Goal: Information Seeking & Learning: Check status

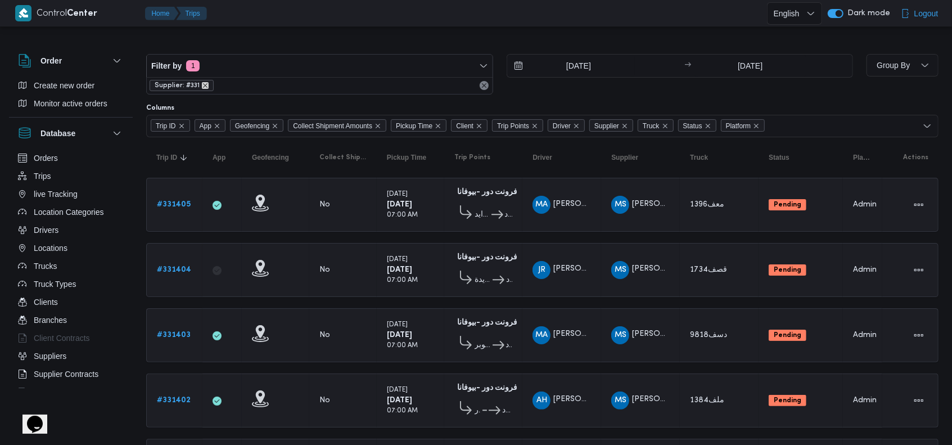
click at [206, 87] on icon "remove selected entity" at bounding box center [205, 85] width 7 height 7
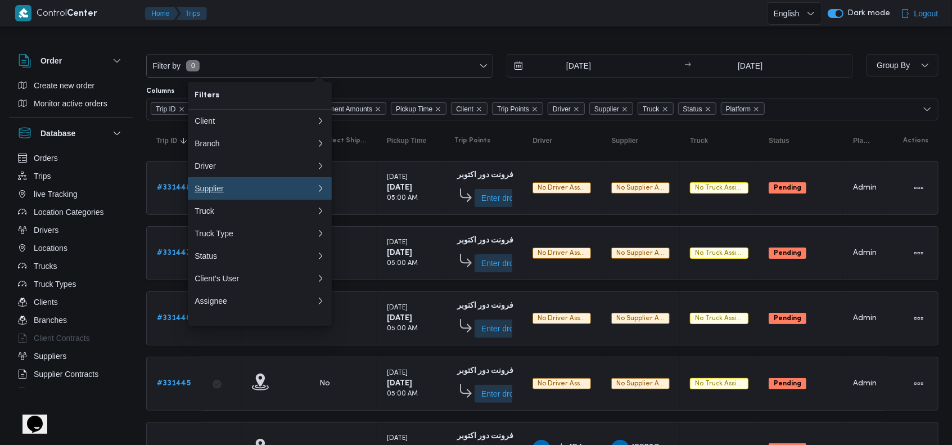
click at [260, 193] on div "Supplier" at bounding box center [253, 188] width 117 height 9
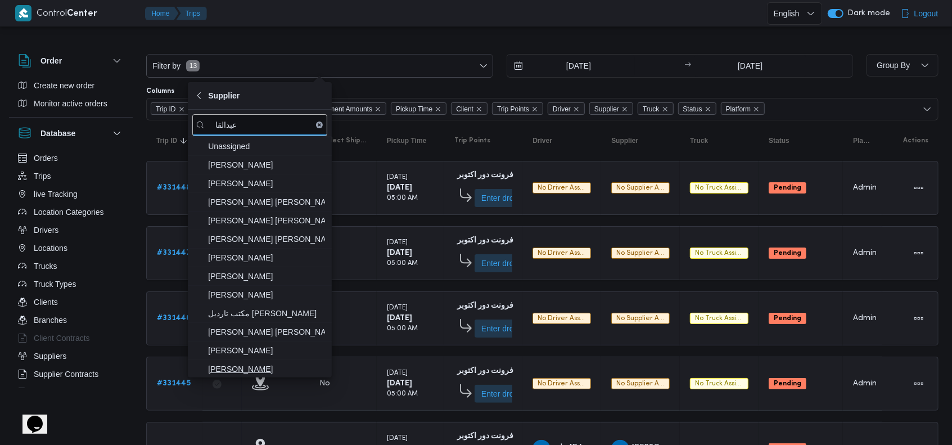
type input "عبدالقا"
click at [295, 371] on span "[PERSON_NAME]" at bounding box center [266, 369] width 117 height 14
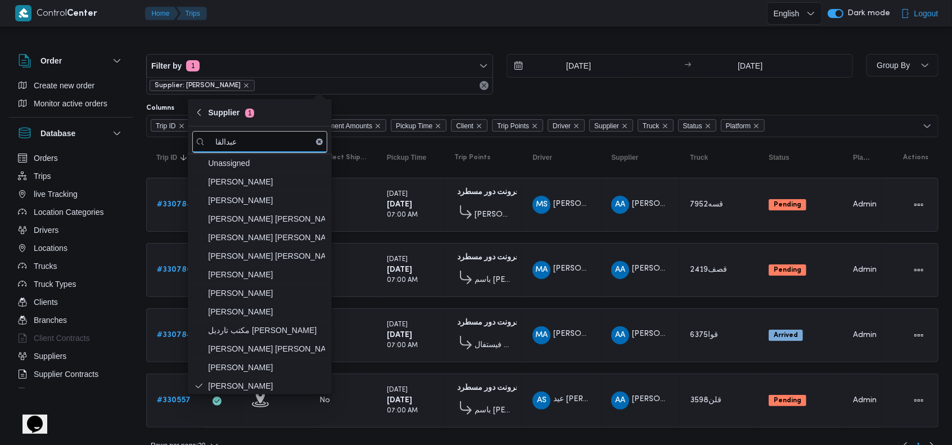
click at [572, 302] on table "Trip ID Click to sort in ascending order App Click to sort in ascending order G…" at bounding box center [542, 288] width 793 height 302
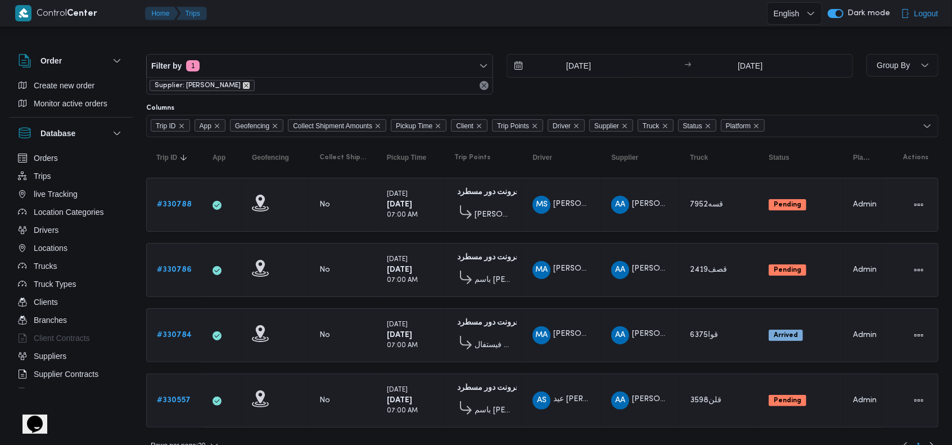
click at [250, 84] on icon "remove selected entity" at bounding box center [246, 85] width 7 height 7
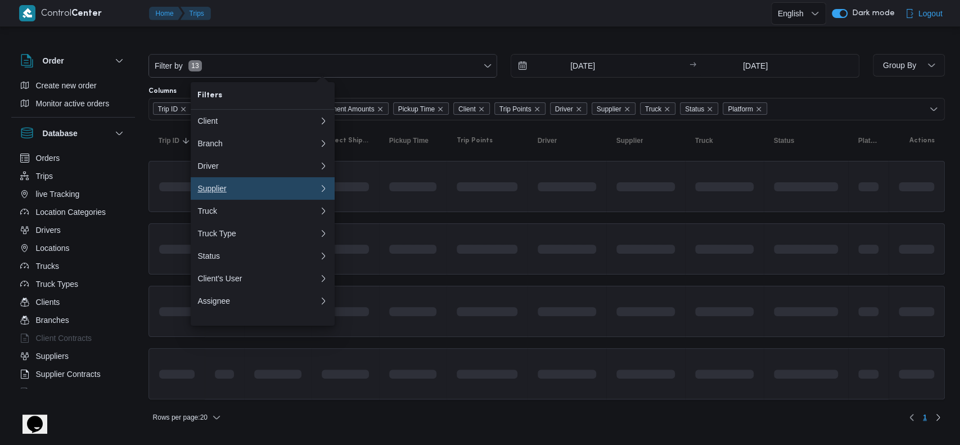
click at [272, 182] on button "Supplier 0" at bounding box center [263, 188] width 144 height 23
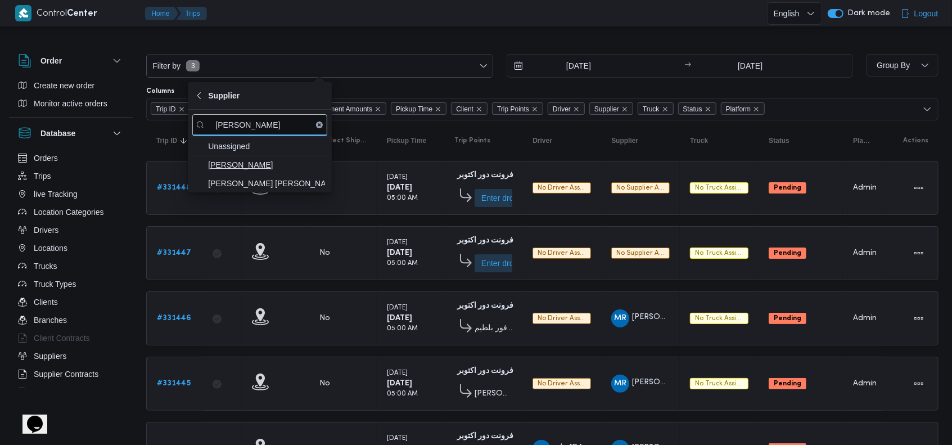
type input "محمد ناصر"
click at [254, 167] on span "محمد ناصر كامل عباس" at bounding box center [266, 165] width 117 height 14
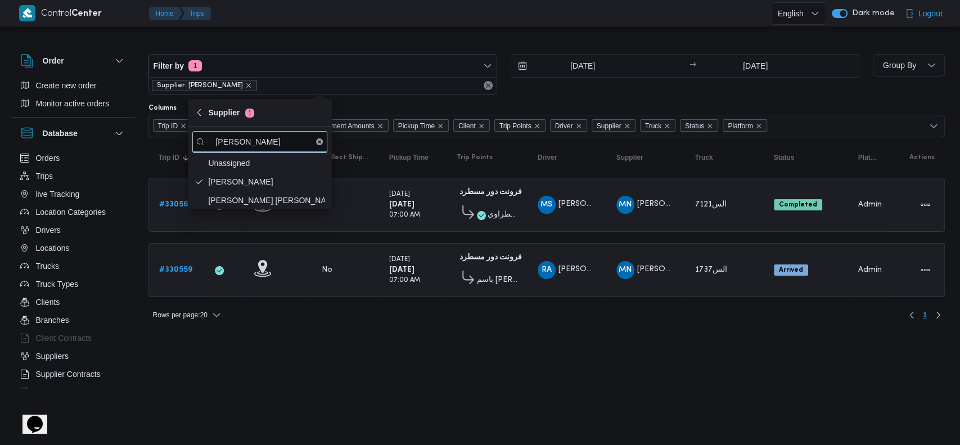
click at [464, 404] on html "Control Center Home Trips English عربي Dark mode Logout Order Create new order …" at bounding box center [480, 222] width 960 height 445
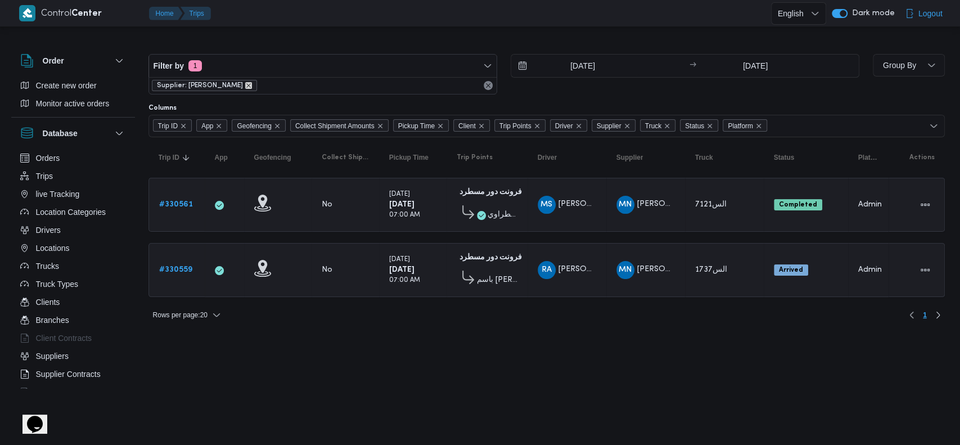
click at [252, 86] on icon "remove selected entity" at bounding box center [248, 85] width 7 height 7
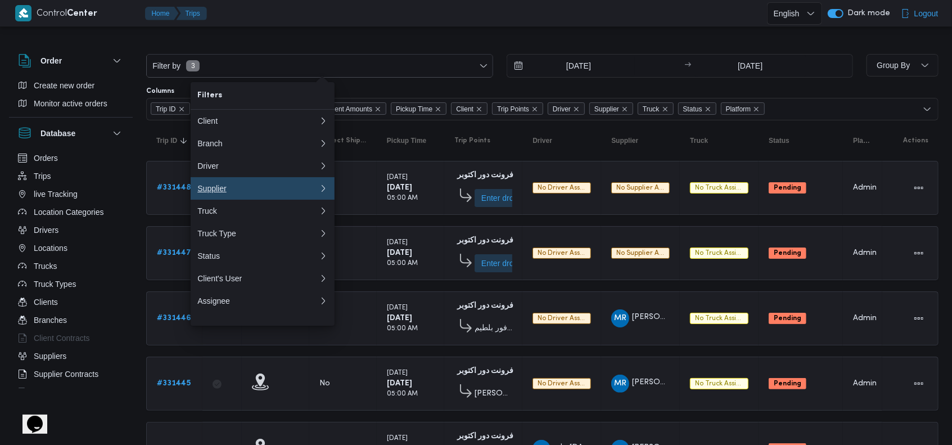
click at [284, 193] on div "Supplier" at bounding box center [255, 188] width 117 height 9
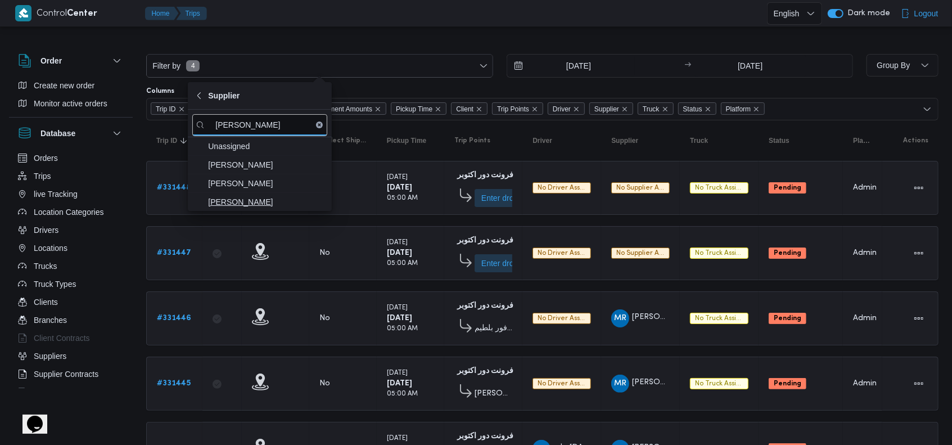
type input "عبدالواح"
click at [279, 199] on span "عبدالواحد محمد احمد مسعد" at bounding box center [266, 202] width 117 height 14
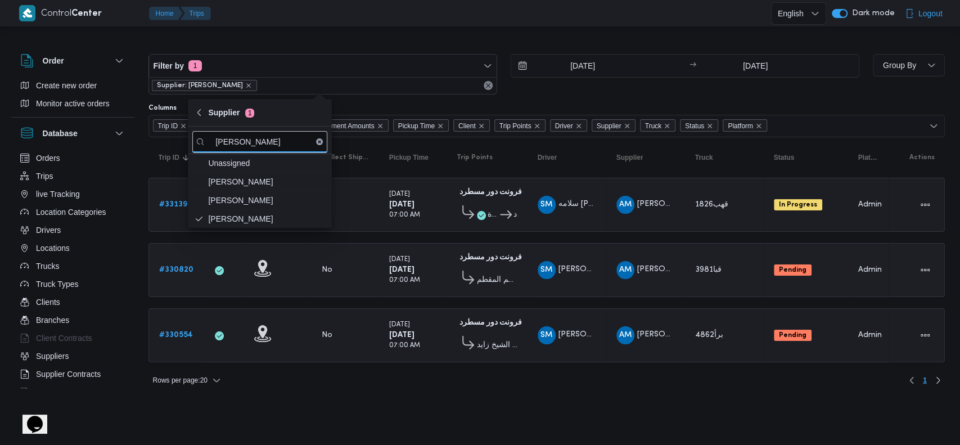
click at [511, 273] on span "قسم المقطم" at bounding box center [497, 280] width 41 height 14
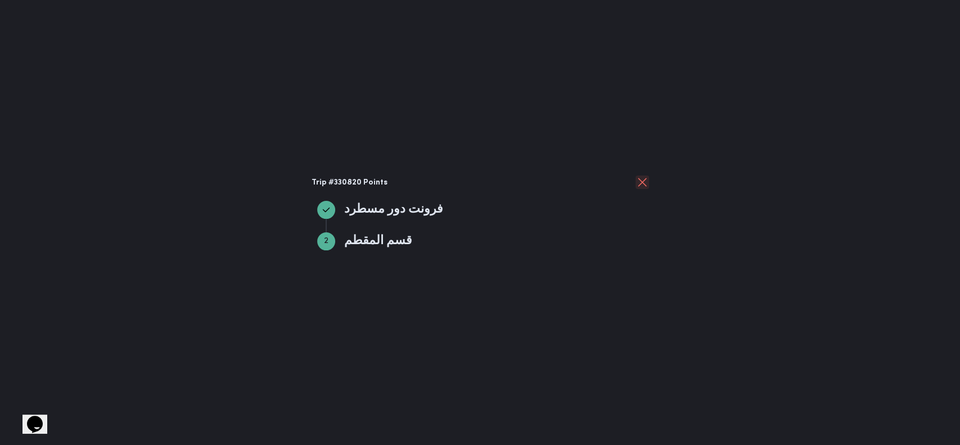
click at [639, 185] on button "close" at bounding box center [643, 183] width 14 height 14
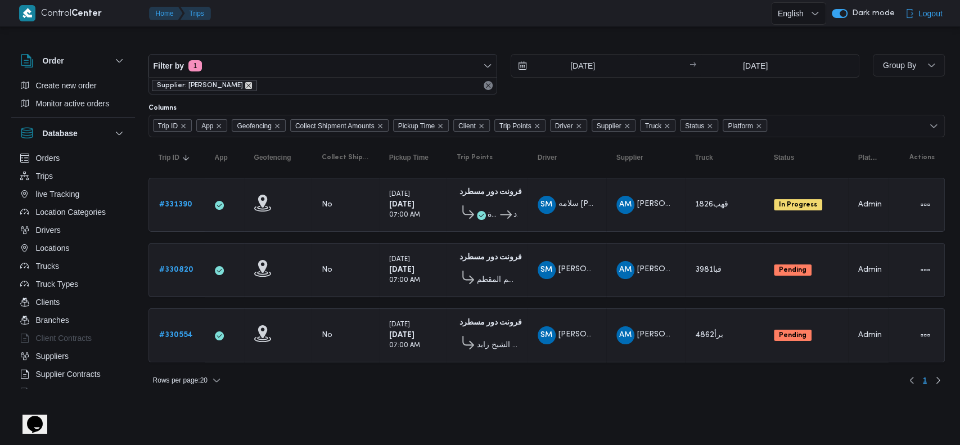
click at [252, 86] on icon "remove selected entity" at bounding box center [248, 85] width 7 height 7
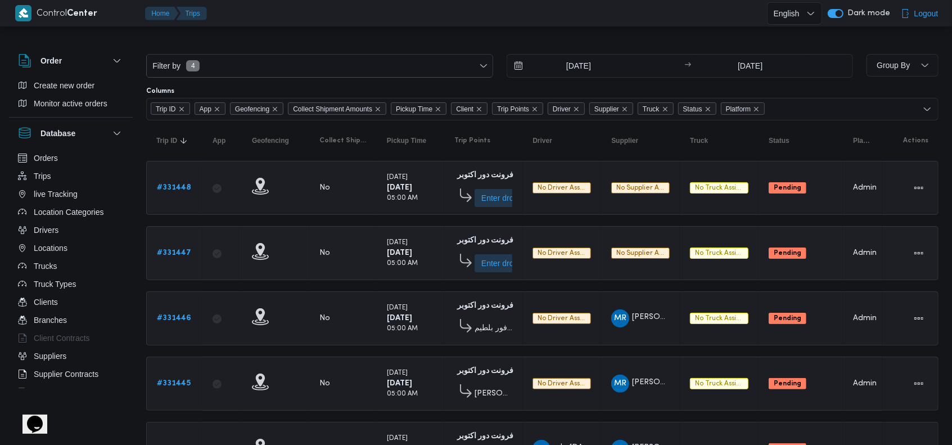
click at [613, 269] on td "Supplier No supplier assigned" at bounding box center [640, 253] width 79 height 54
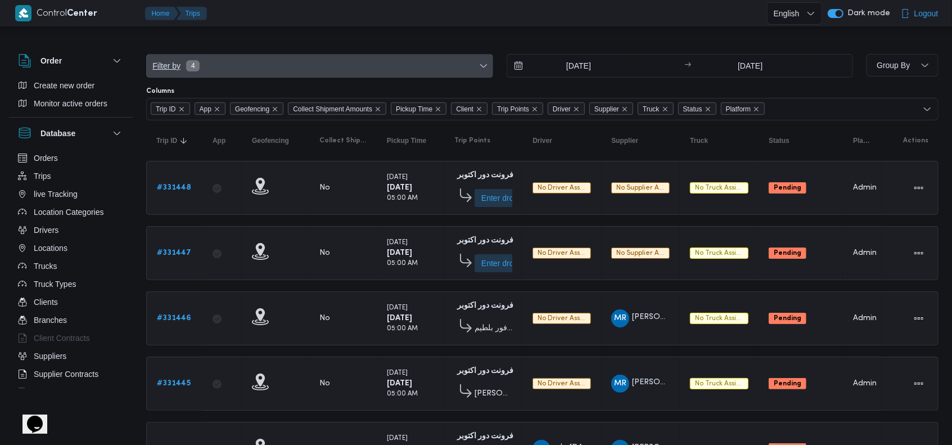
click at [306, 70] on span "Filter by 4" at bounding box center [320, 66] width 346 height 23
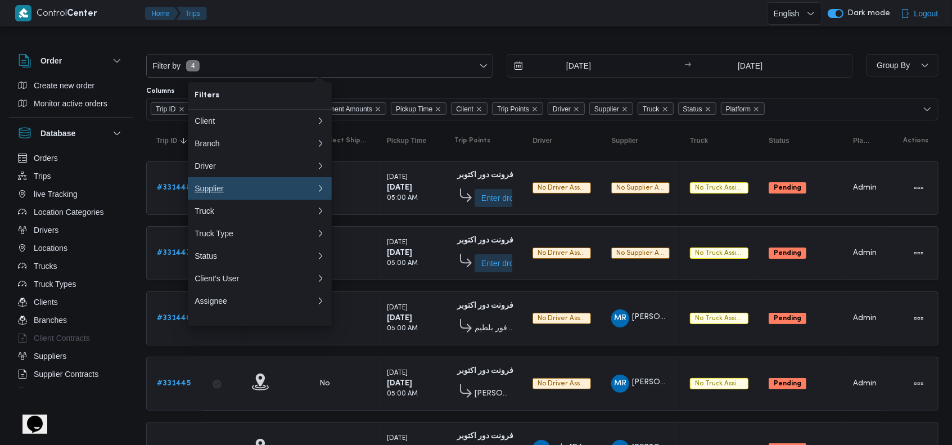
click at [246, 191] on div "Supplier" at bounding box center [253, 188] width 117 height 9
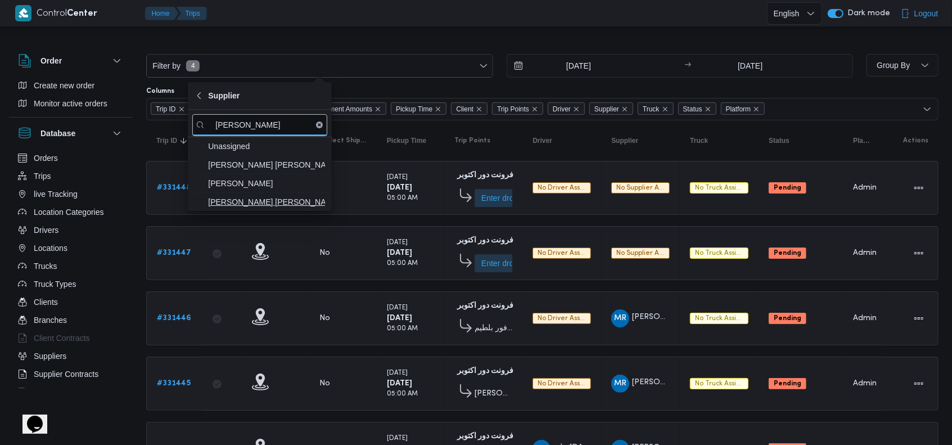
type input "شريف"
click at [284, 202] on span "شريف بدر عبد الحميد عبد المجيد بدر" at bounding box center [266, 202] width 117 height 14
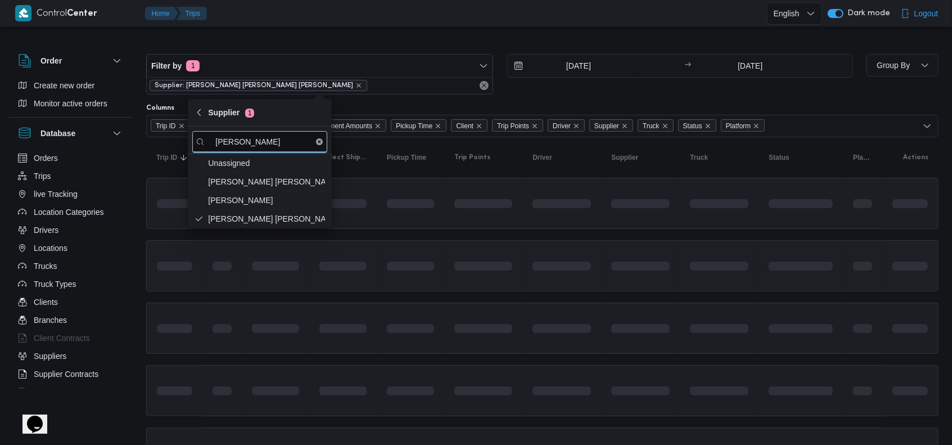
click at [361, 262] on span at bounding box center [316, 266] width 104 height 9
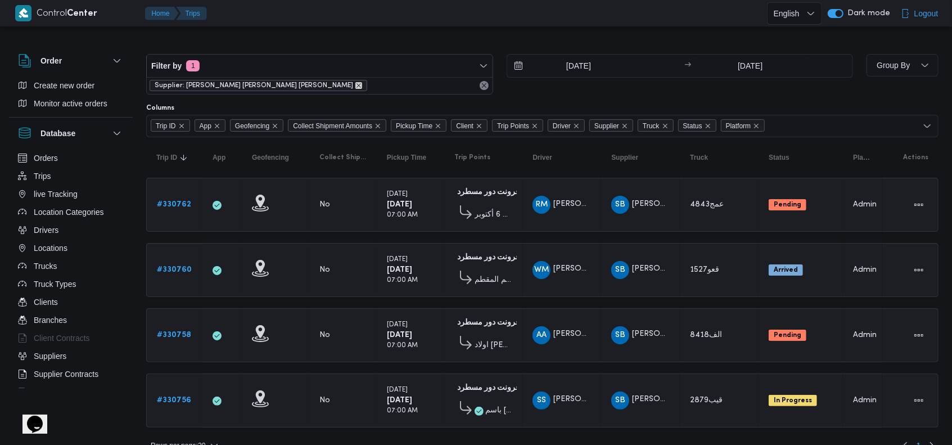
click at [356, 82] on icon "remove selected entity" at bounding box center [359, 85] width 7 height 7
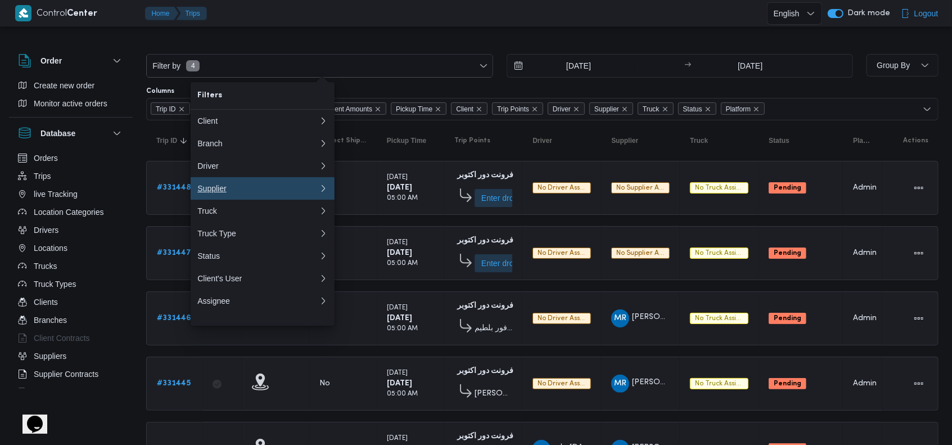
click at [262, 191] on div "Supplier" at bounding box center [255, 188] width 117 height 9
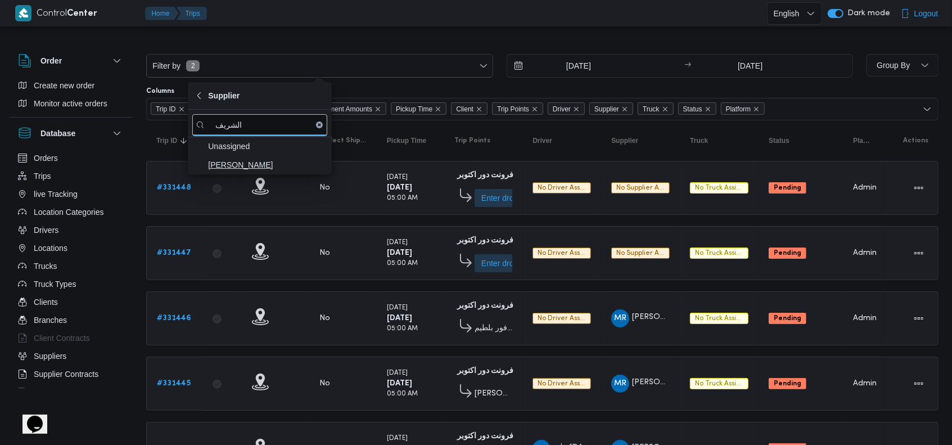
type input "الشريف"
click at [261, 165] on span "محمد صلاح عبداللطيف الشريف" at bounding box center [266, 165] width 117 height 14
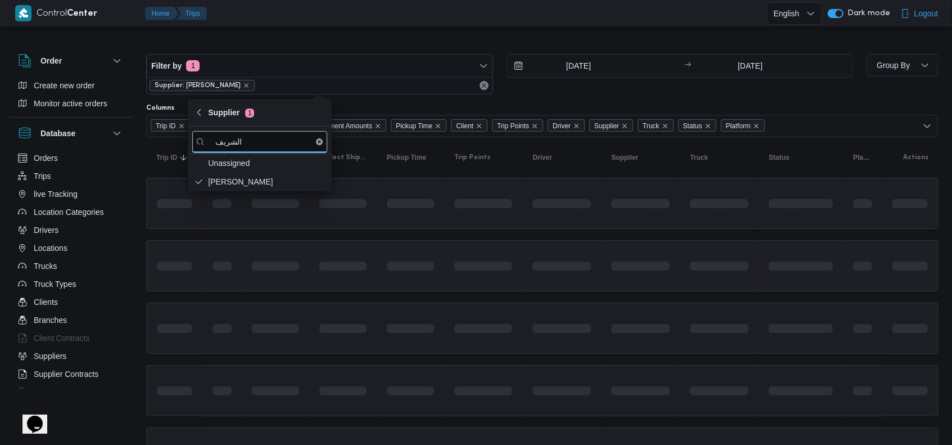
click at [570, 262] on span at bounding box center [591, 266] width 129 height 9
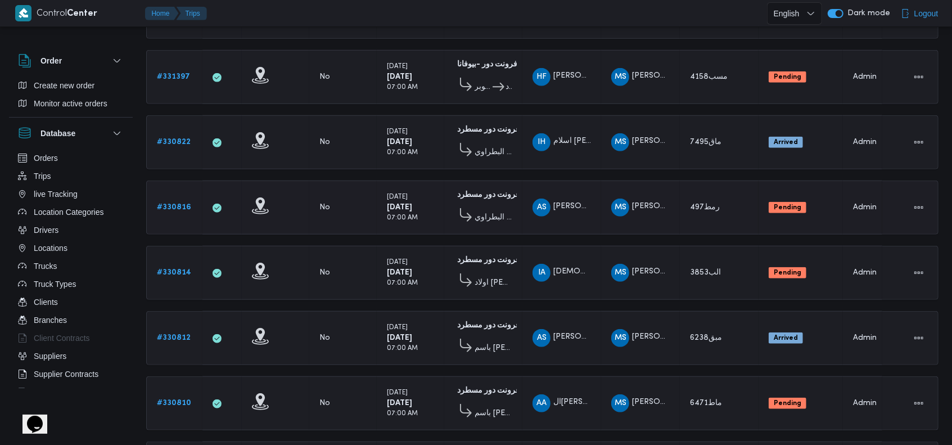
scroll to position [716, 0]
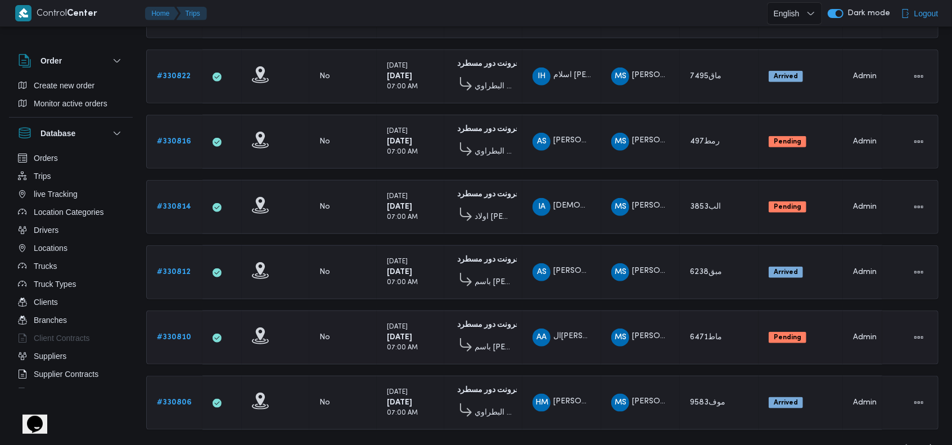
click at [620, 311] on td "Supplier MS محمد صلاح عبداللطيف الشريف" at bounding box center [640, 338] width 79 height 54
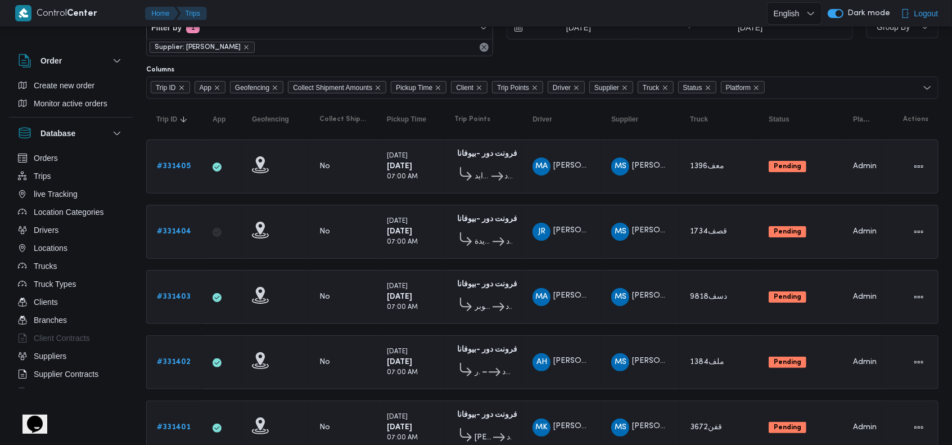
scroll to position [0, 0]
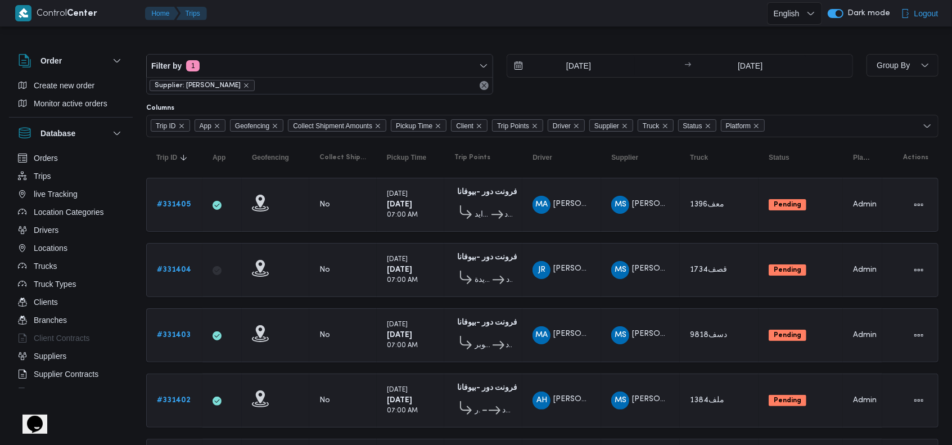
click at [250, 89] on span "Supplier: محمد صلاح عبداللطيف الشريف" at bounding box center [202, 85] width 95 height 10
click at [250, 83] on icon "remove selected entity" at bounding box center [246, 85] width 7 height 7
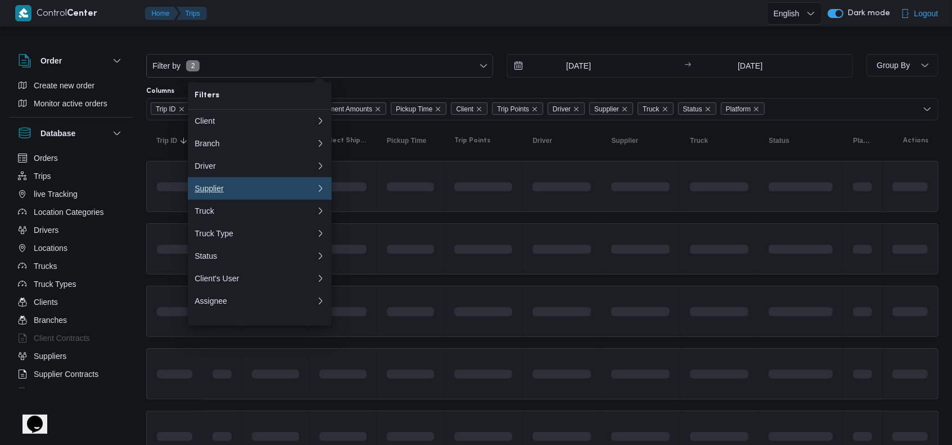
click at [226, 193] on div "Supplier" at bounding box center [253, 188] width 117 height 9
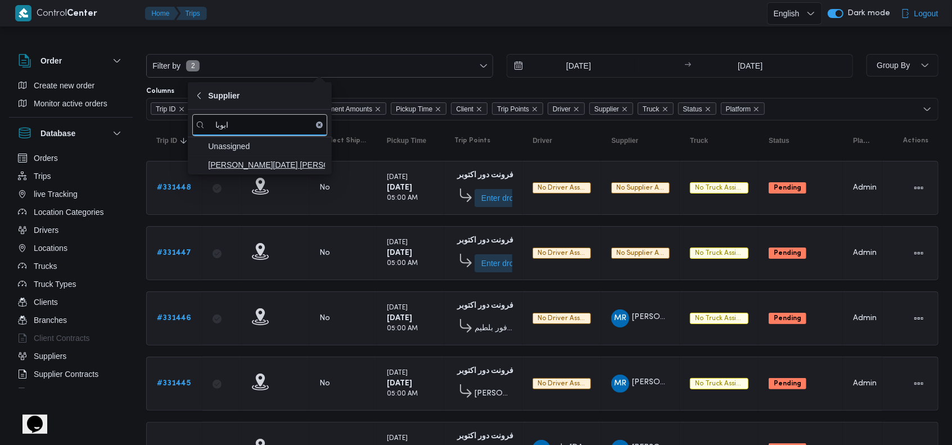
type input "ابوبا"
click at [263, 169] on span "[PERSON_NAME][DATE] [PERSON_NAME]" at bounding box center [266, 165] width 117 height 14
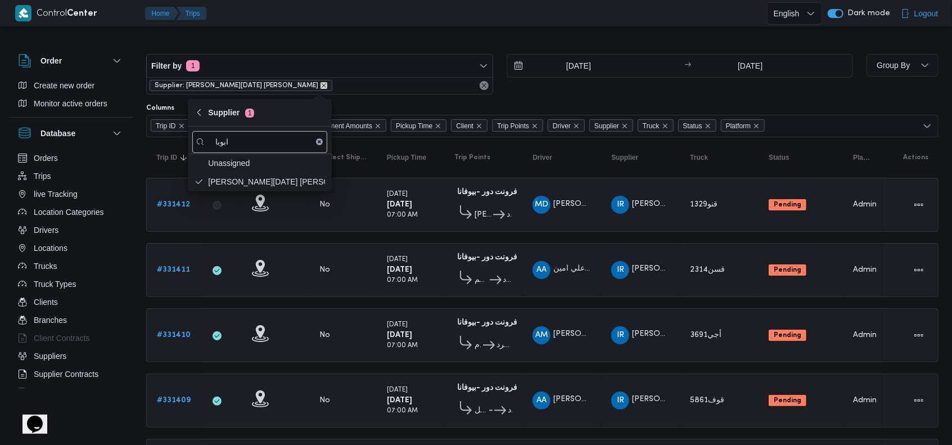
click at [322, 87] on icon "remove selected entity" at bounding box center [324, 85] width 5 height 5
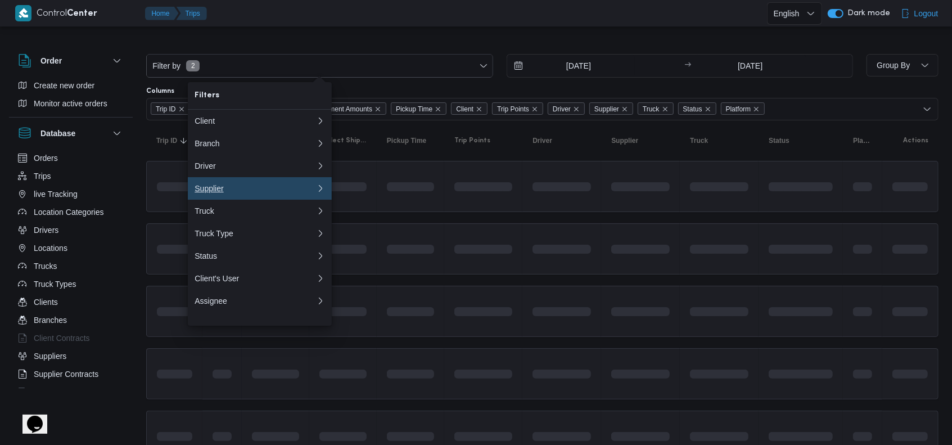
click at [206, 193] on div "Supplier" at bounding box center [253, 188] width 117 height 9
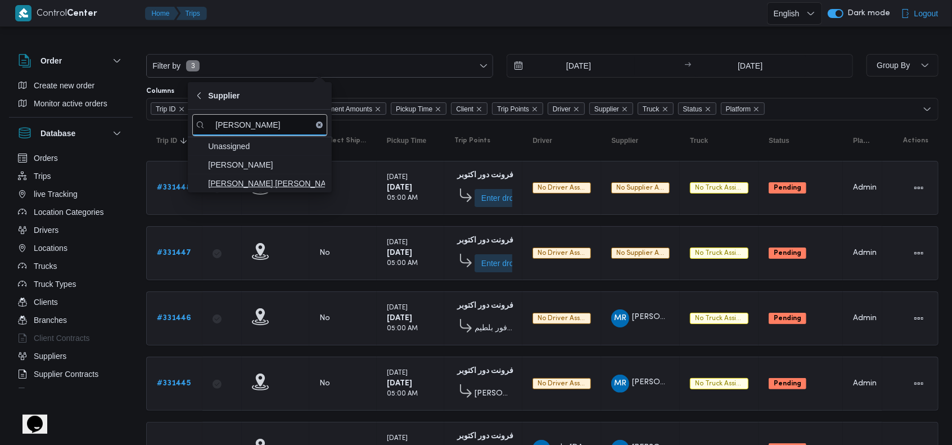
type input "[PERSON_NAME]"
click at [319, 182] on span "[PERSON_NAME] [PERSON_NAME]" at bounding box center [266, 184] width 117 height 14
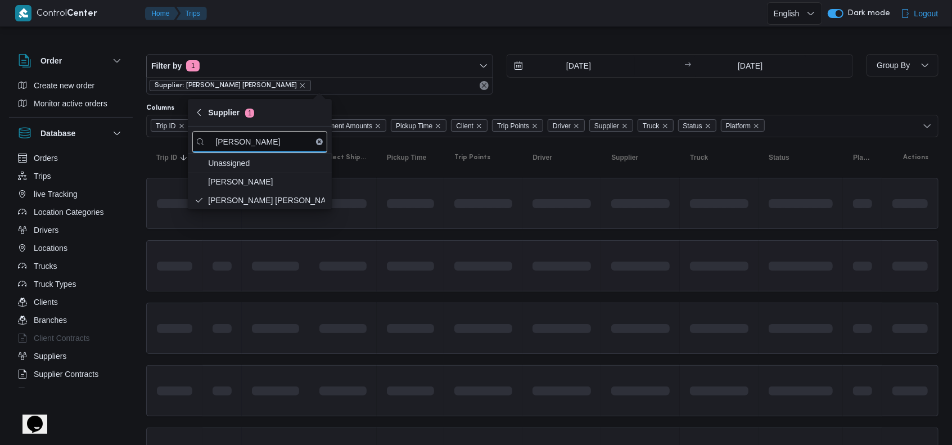
click at [342, 248] on td at bounding box center [343, 265] width 68 height 51
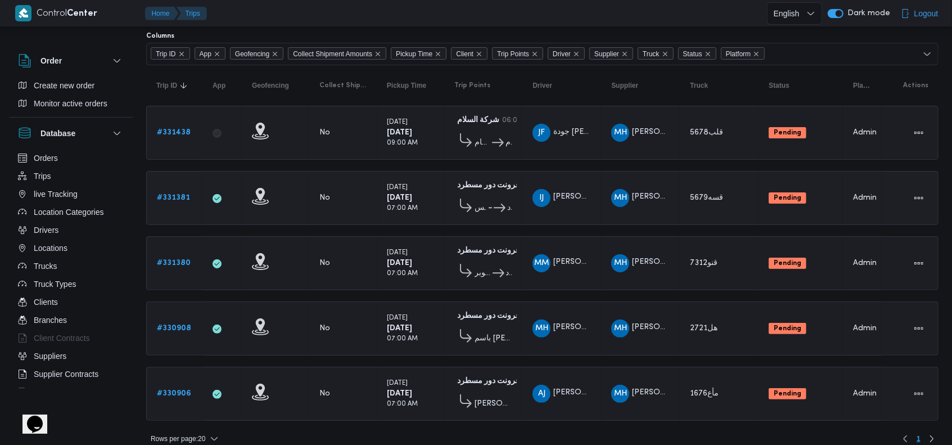
scroll to position [78, 0]
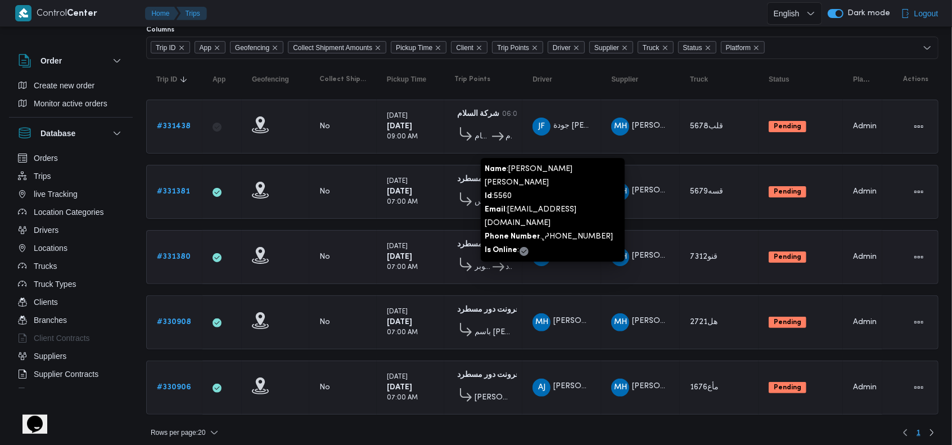
click at [564, 253] on span "[PERSON_NAME] [PERSON_NAME]" at bounding box center [619, 256] width 131 height 7
click at [576, 261] on span "MM محمود محمد محمود فرج" at bounding box center [562, 257] width 59 height 18
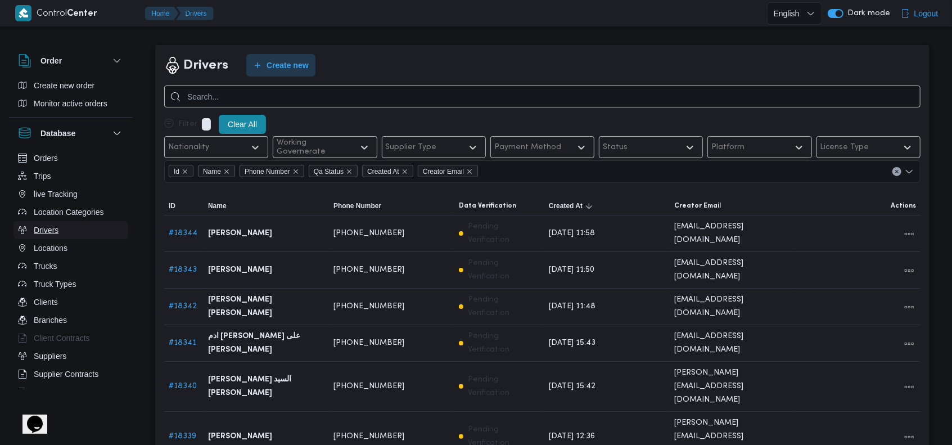
click at [80, 230] on button "Drivers" at bounding box center [71, 230] width 115 height 18
click at [62, 177] on button "Trips" at bounding box center [71, 176] width 115 height 18
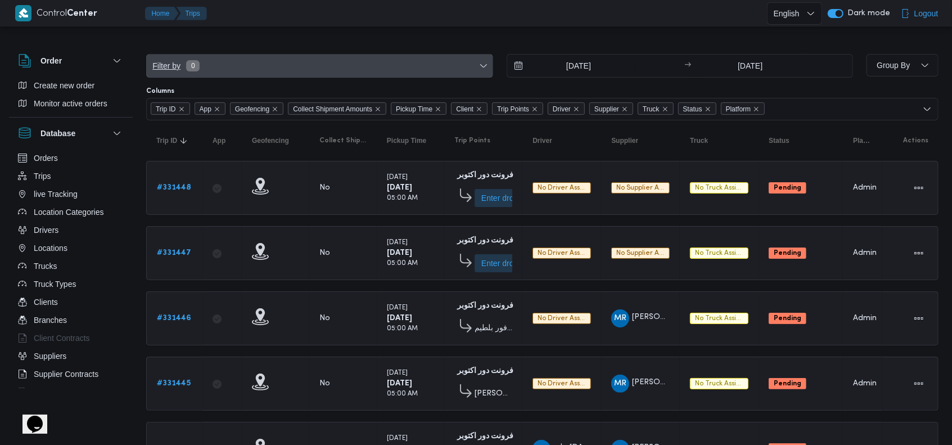
click at [209, 71] on span "Filter by 0" at bounding box center [320, 66] width 346 height 23
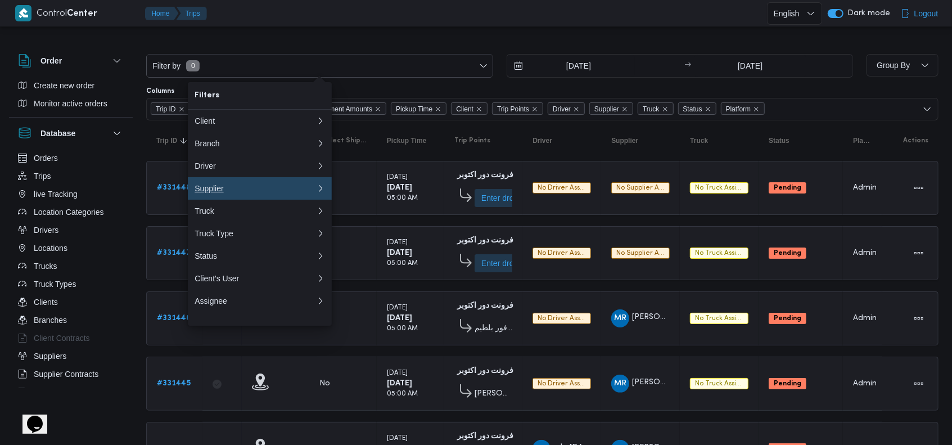
click at [215, 200] on button "Supplier" at bounding box center [260, 188] width 144 height 23
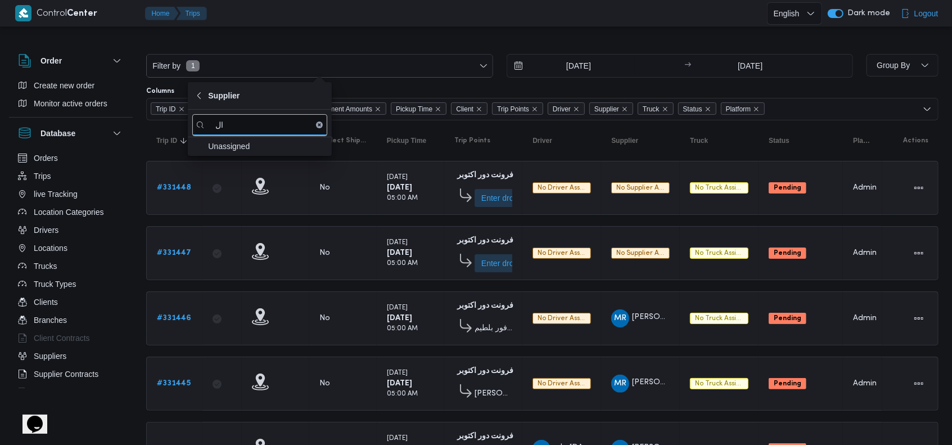
type input "ا"
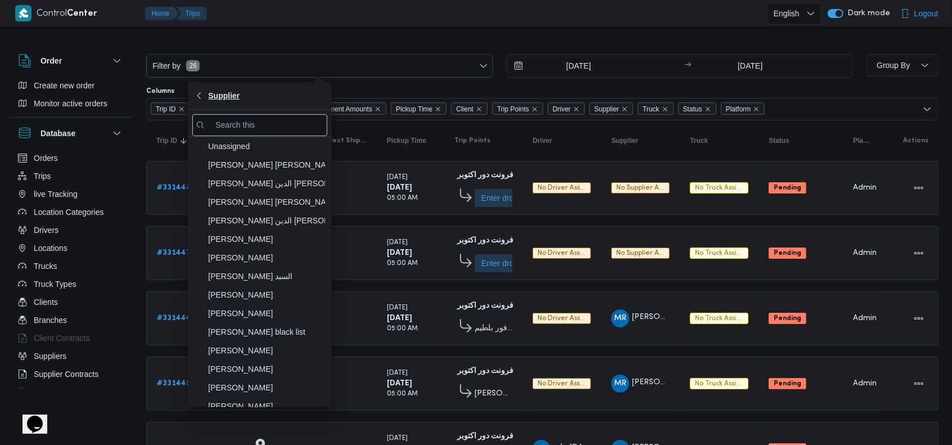
click at [198, 95] on icon "button" at bounding box center [198, 95] width 3 height 7
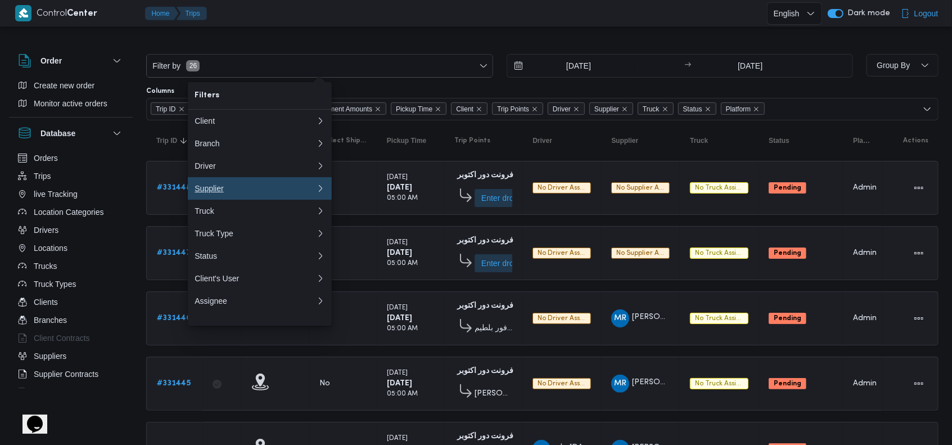
click at [233, 193] on div "Supplier" at bounding box center [256, 188] width 122 height 9
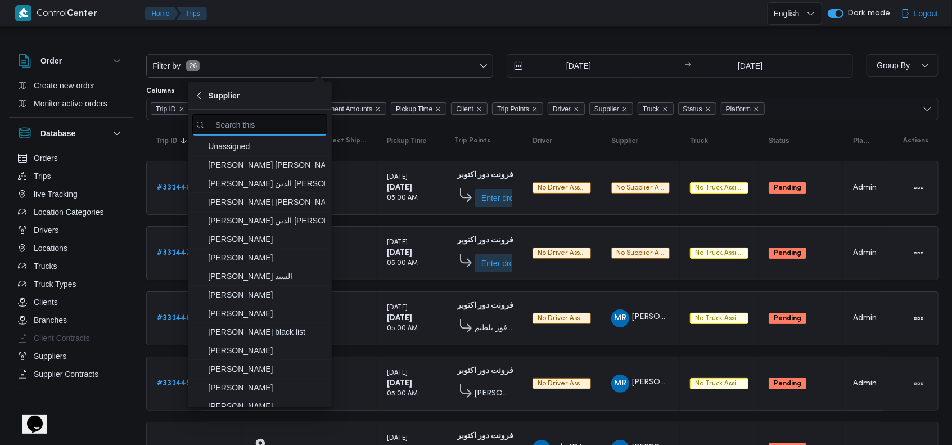
click at [241, 119] on input "search filters" at bounding box center [259, 125] width 135 height 22
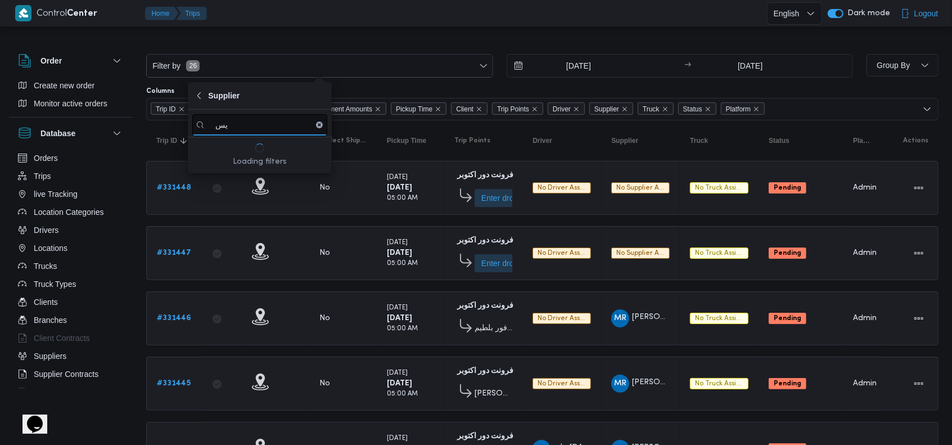
type input "ي"
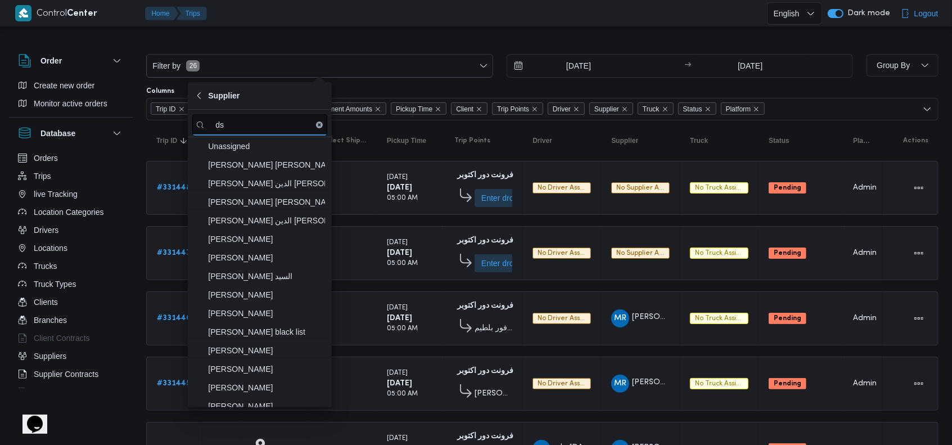
type input "d"
click at [208, 102] on button "Supplier" at bounding box center [260, 96] width 144 height 28
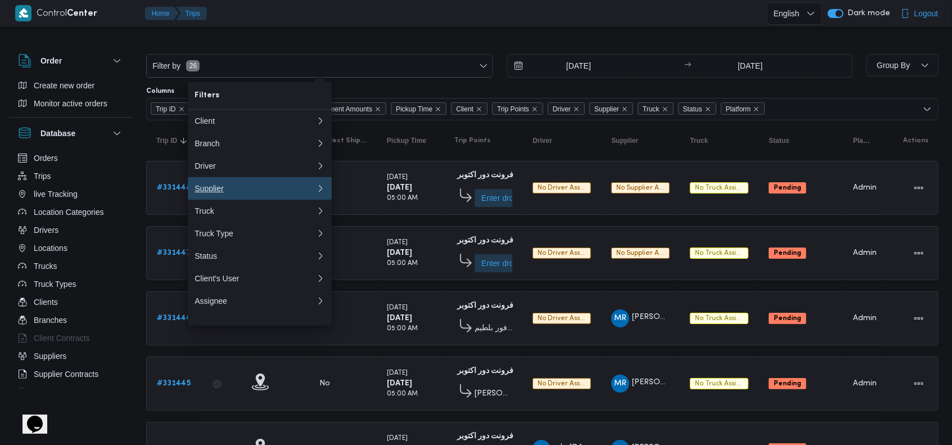
click at [237, 189] on div "Supplier" at bounding box center [256, 188] width 122 height 9
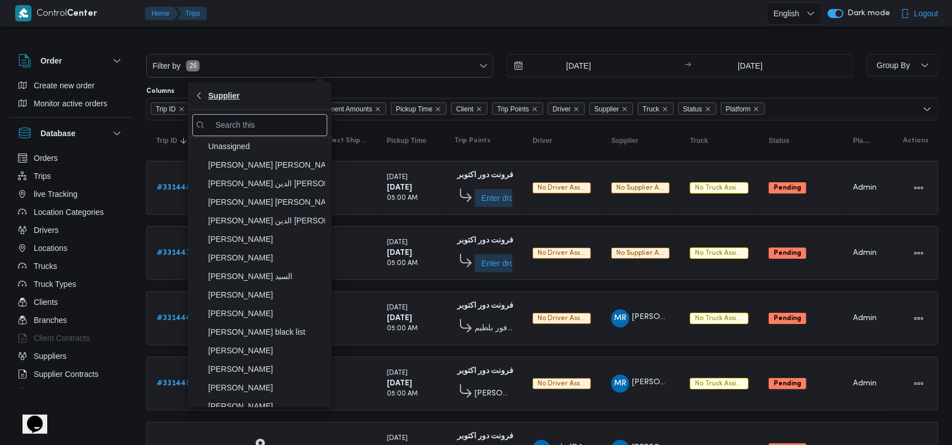
click at [200, 97] on icon "button" at bounding box center [199, 95] width 9 height 9
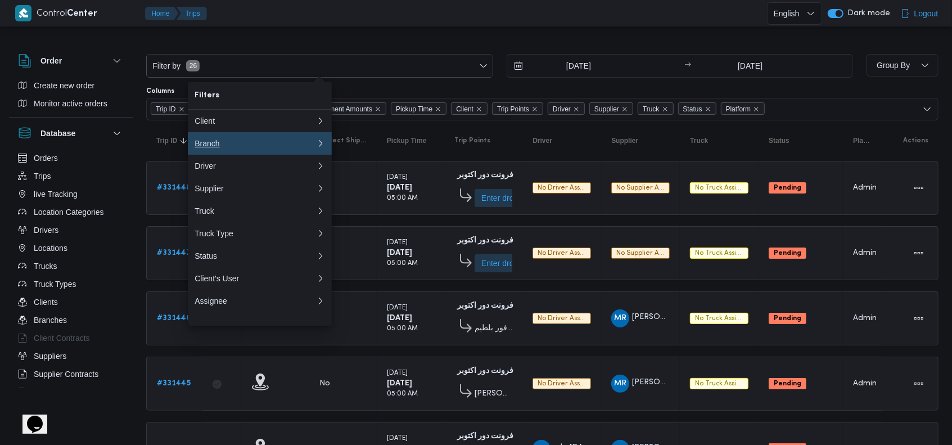
click at [240, 148] on div "Branch" at bounding box center [256, 143] width 122 height 9
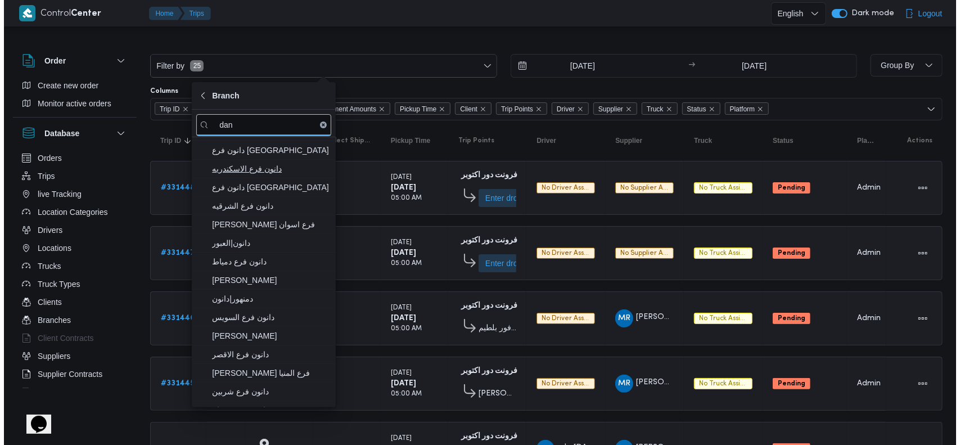
scroll to position [75, 0]
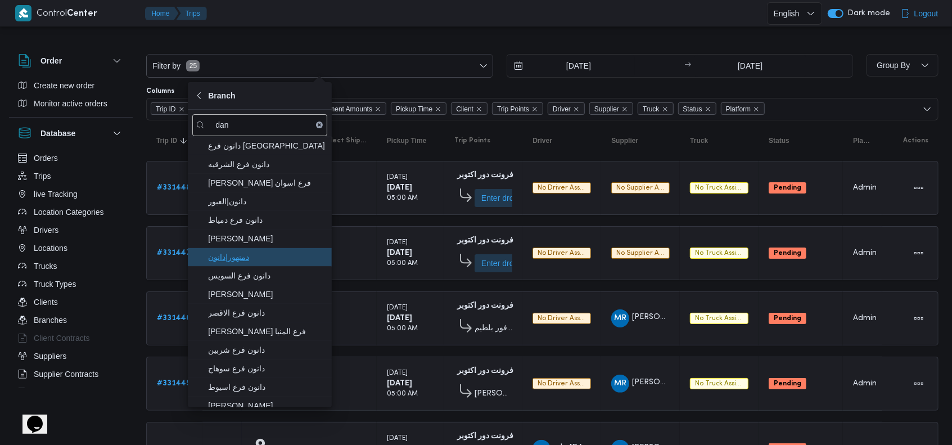
click at [247, 251] on span "دمنهور|دانون" at bounding box center [266, 257] width 117 height 14
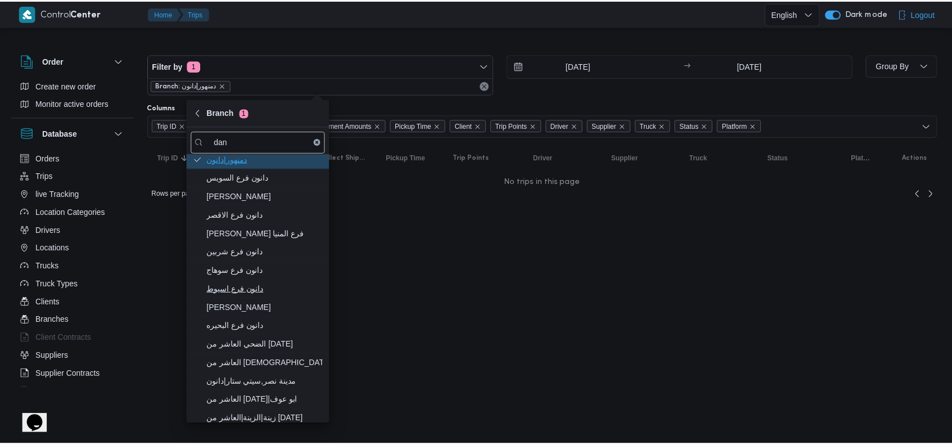
scroll to position [192, 0]
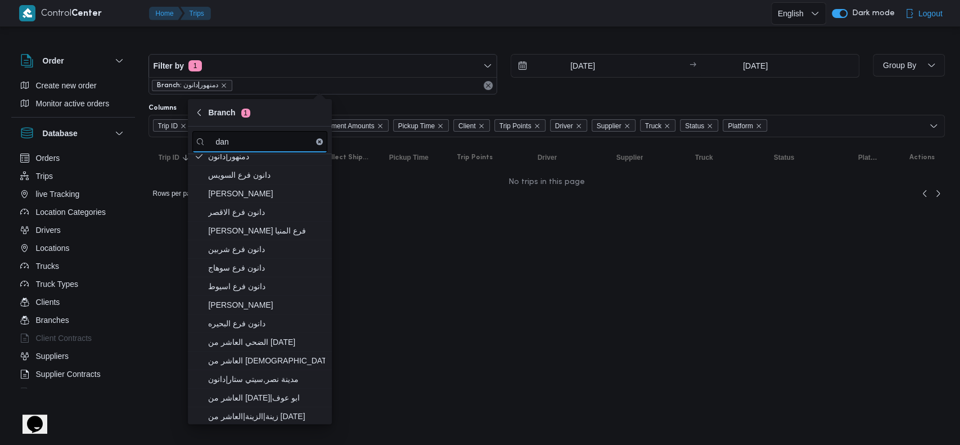
click at [242, 145] on input "dan" at bounding box center [259, 142] width 135 height 22
type input "d"
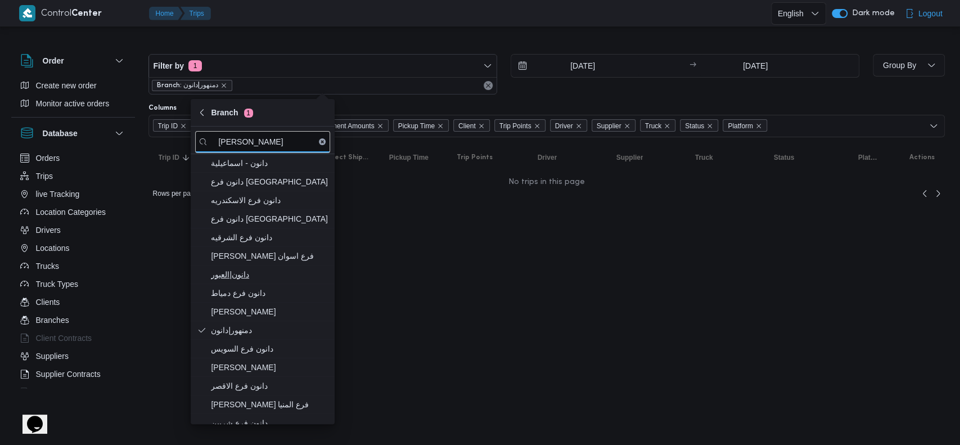
type input "دانون"
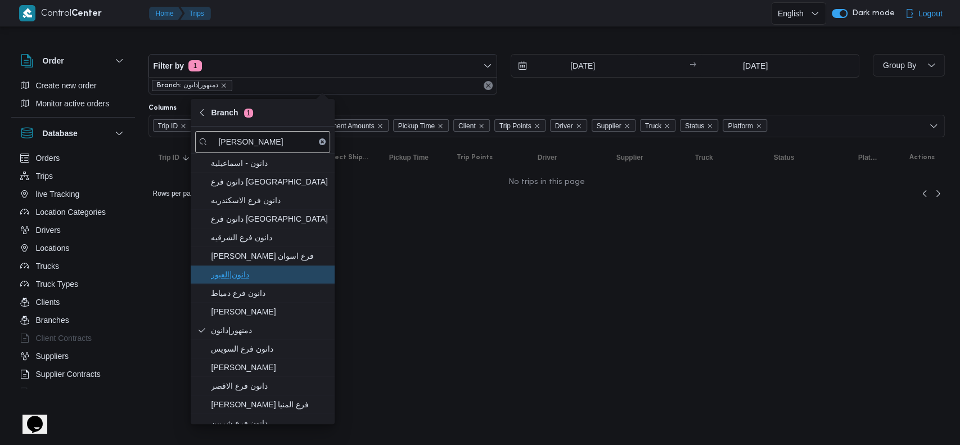
click at [239, 272] on span "دانون|العبور" at bounding box center [269, 275] width 117 height 14
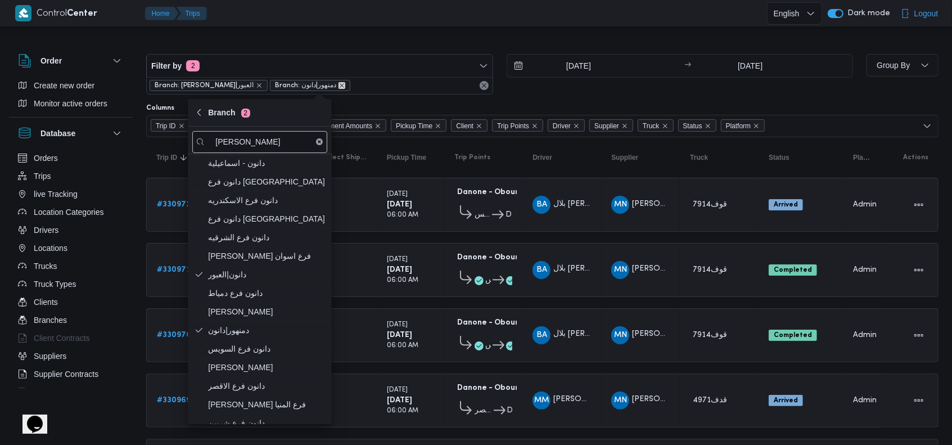
click at [339, 84] on icon "remove selected entity" at bounding box center [342, 85] width 7 height 7
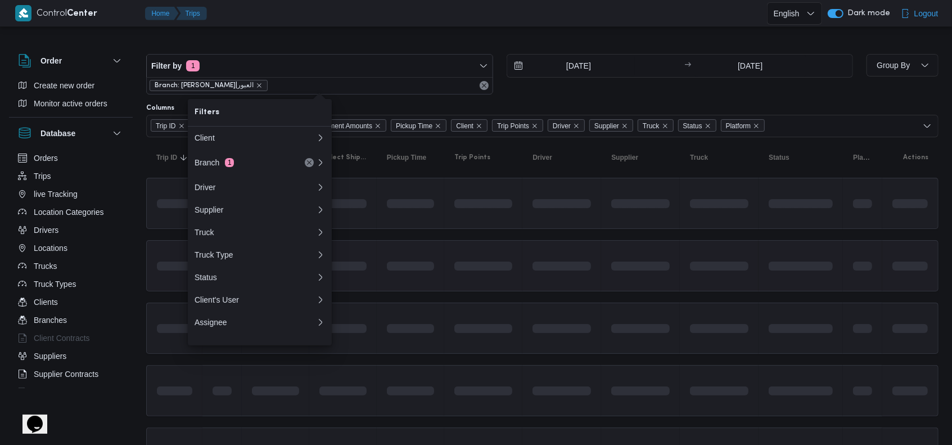
click at [581, 274] on td at bounding box center [562, 265] width 79 height 51
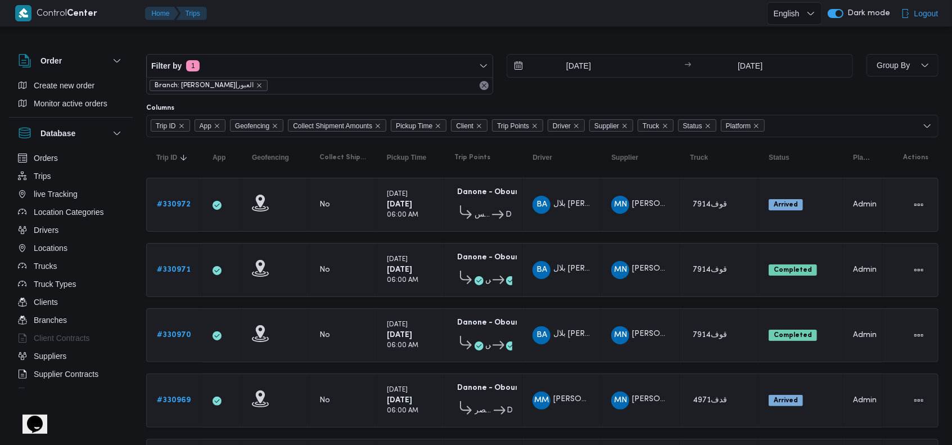
click at [674, 327] on div "MN مينا نجيب شفيق قلاده" at bounding box center [641, 335] width 68 height 27
drag, startPoint x: 551, startPoint y: 74, endPoint x: 557, endPoint y: 75, distance: 5.7
click at [552, 74] on input "10/8/2025" at bounding box center [571, 66] width 128 height 23
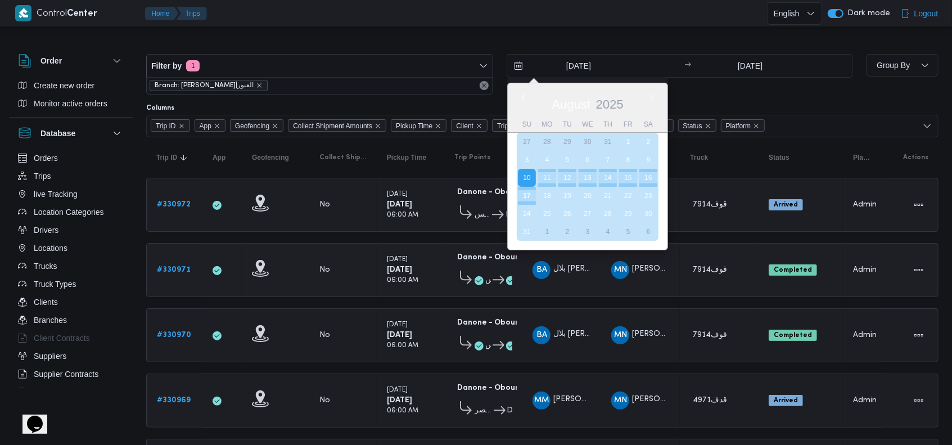
drag, startPoint x: 524, startPoint y: 194, endPoint x: 596, endPoint y: 247, distance: 89.7
click at [524, 194] on div "17" at bounding box center [527, 196] width 18 height 18
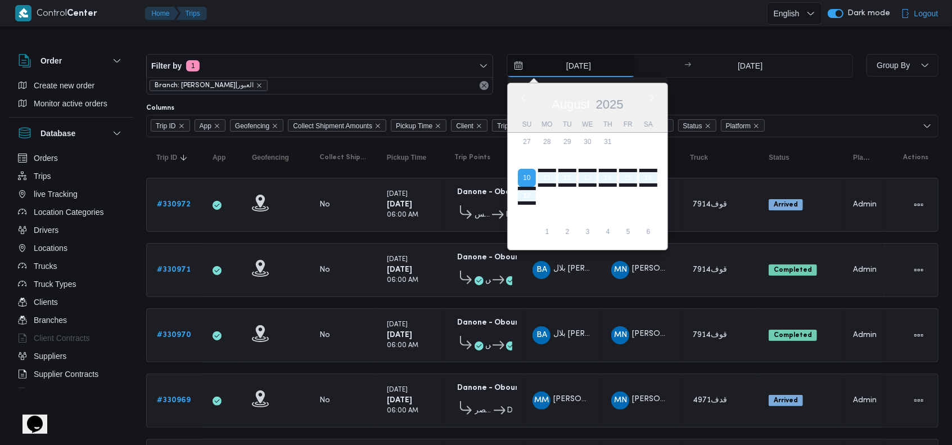
type input "[DATE]"
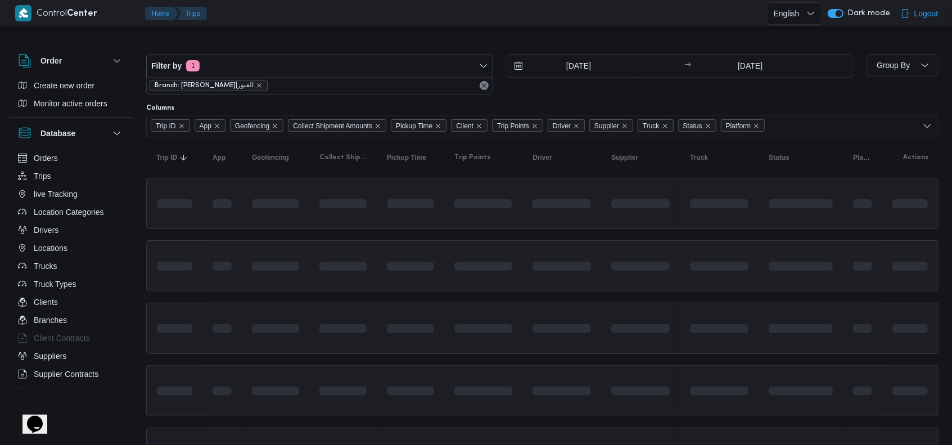
click at [631, 263] on span at bounding box center [607, 266] width 129 height 9
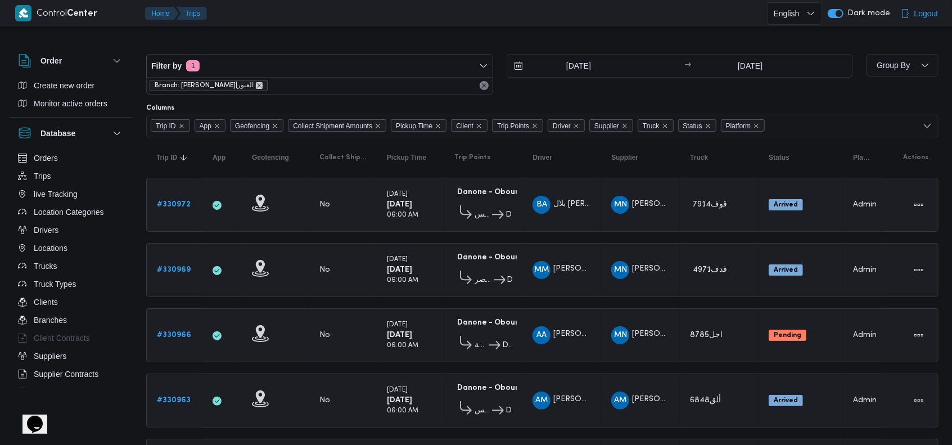
click at [256, 87] on icon "remove selected entity" at bounding box center [259, 85] width 7 height 7
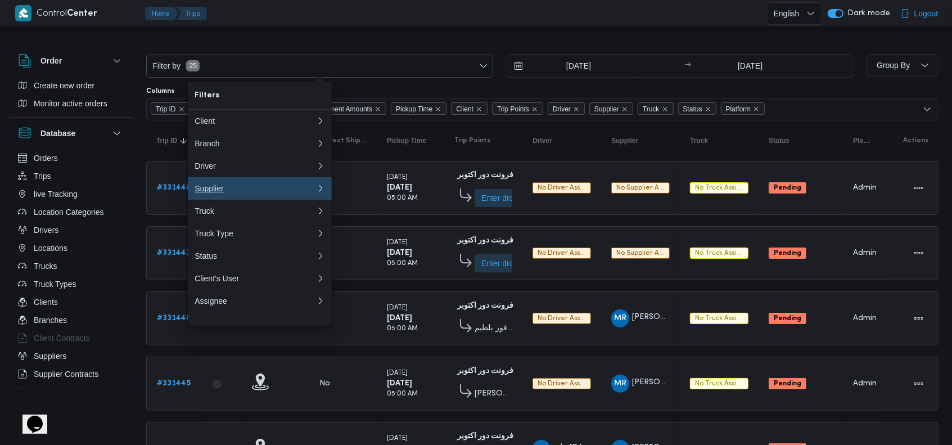
click at [242, 192] on div "Supplier" at bounding box center [256, 188] width 122 height 9
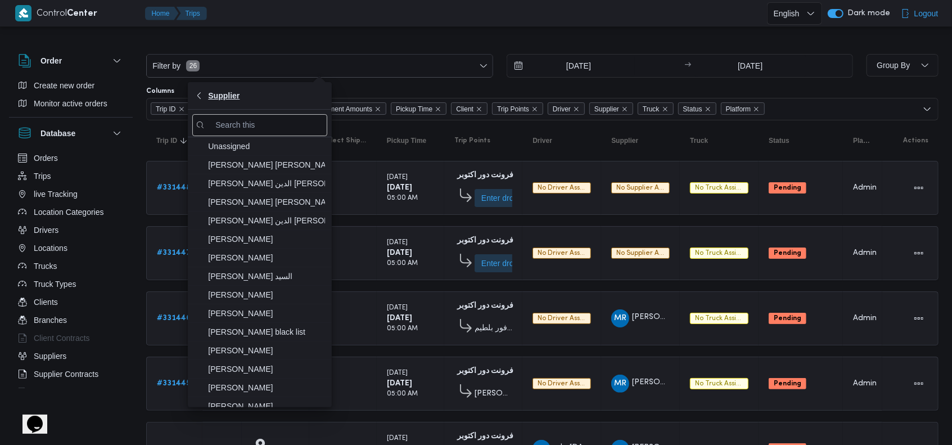
click at [210, 97] on span "Supplier" at bounding box center [224, 96] width 32 height 14
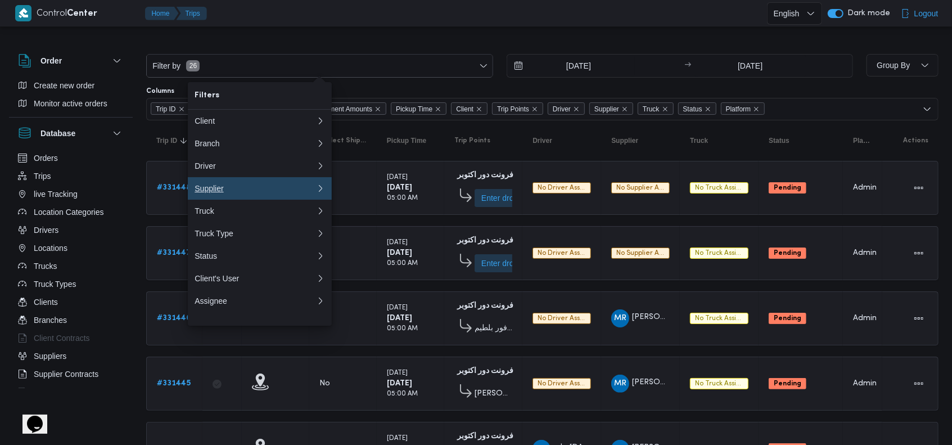
click at [268, 190] on div "Supplier" at bounding box center [256, 188] width 122 height 9
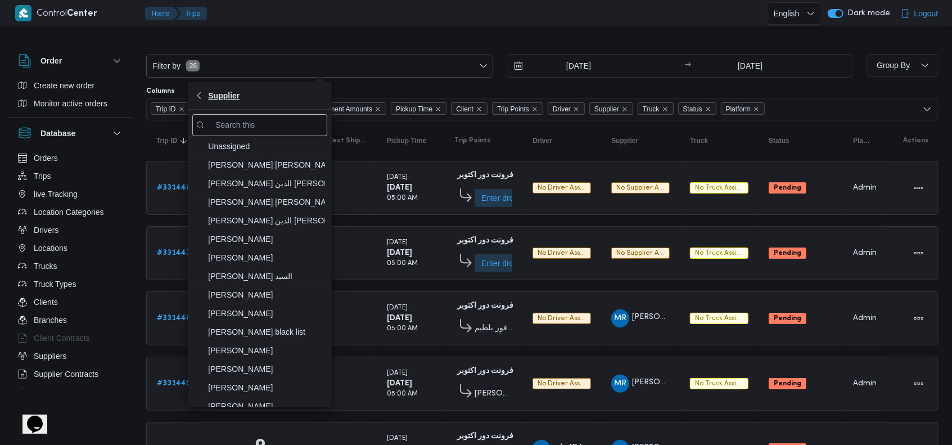
click at [209, 95] on span "Supplier" at bounding box center [224, 96] width 32 height 14
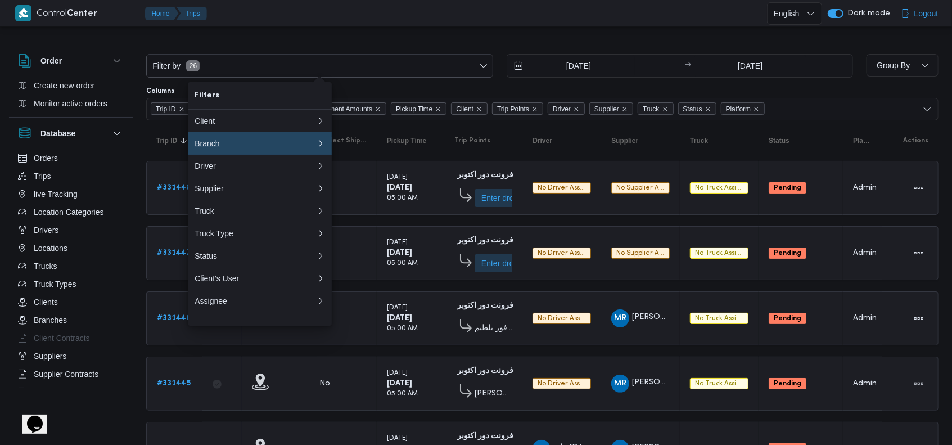
click at [241, 148] on div "Branch" at bounding box center [253, 143] width 117 height 9
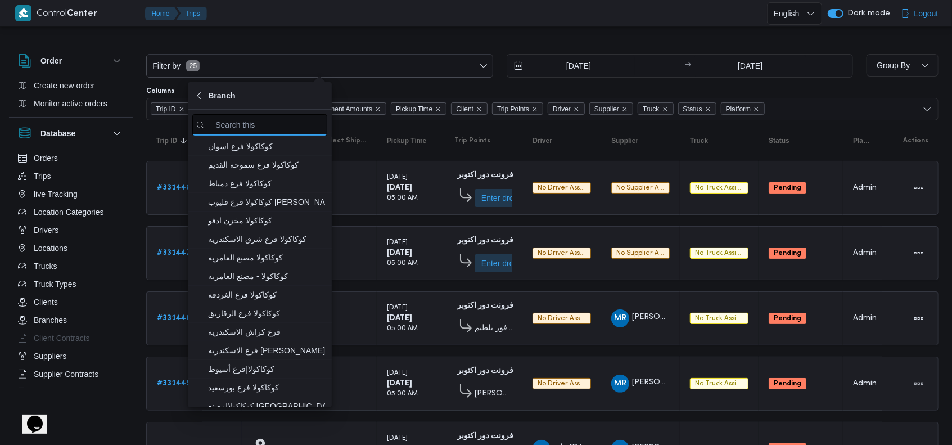
click at [238, 126] on input "search filters" at bounding box center [259, 125] width 135 height 22
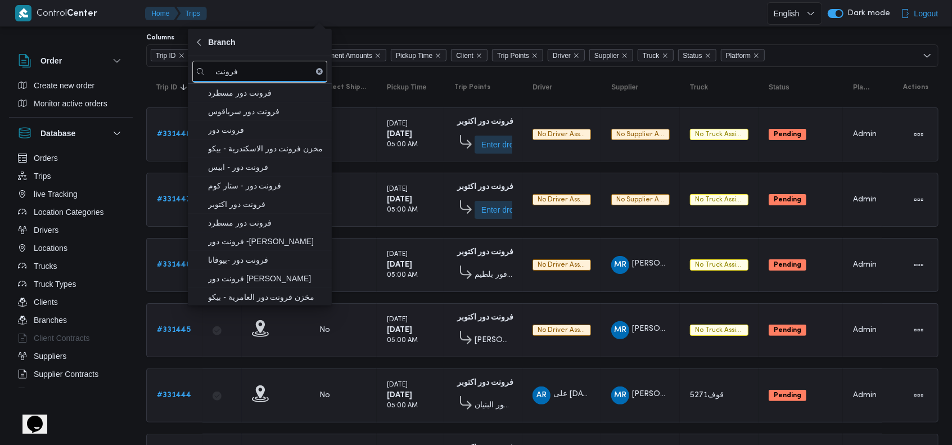
scroll to position [75, 0]
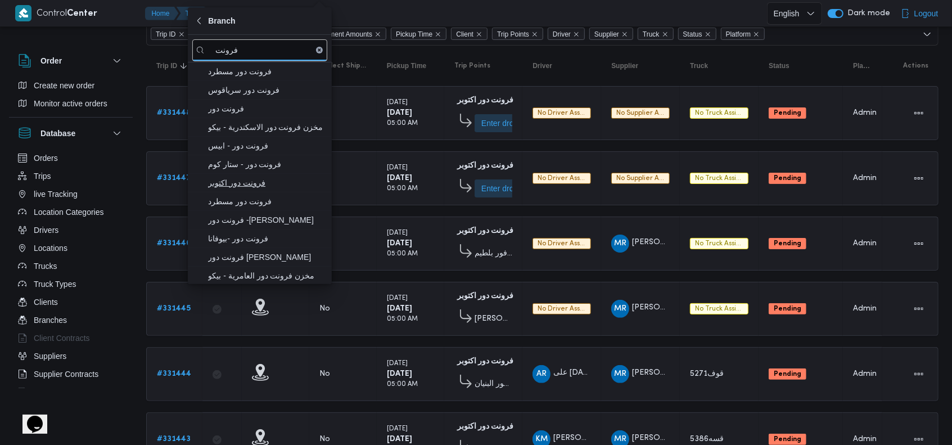
type input "فرونت"
click at [241, 183] on span "فرونت دور اكتوبر" at bounding box center [266, 183] width 117 height 14
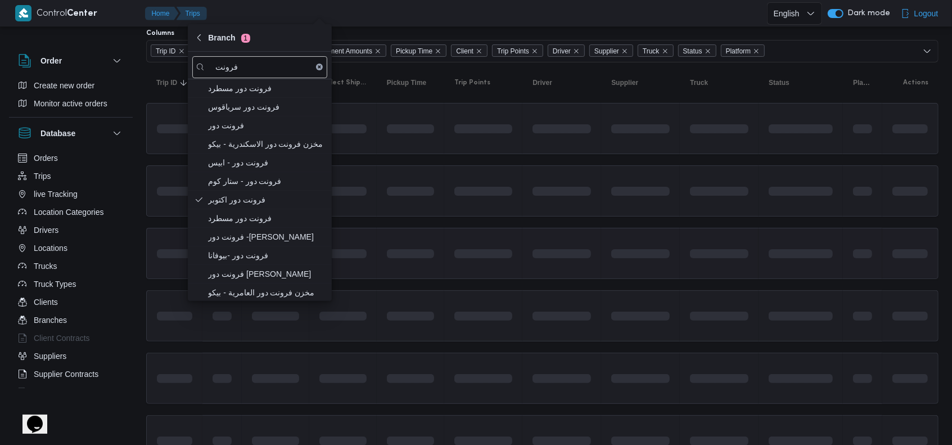
click at [651, 238] on td at bounding box center [640, 253] width 79 height 51
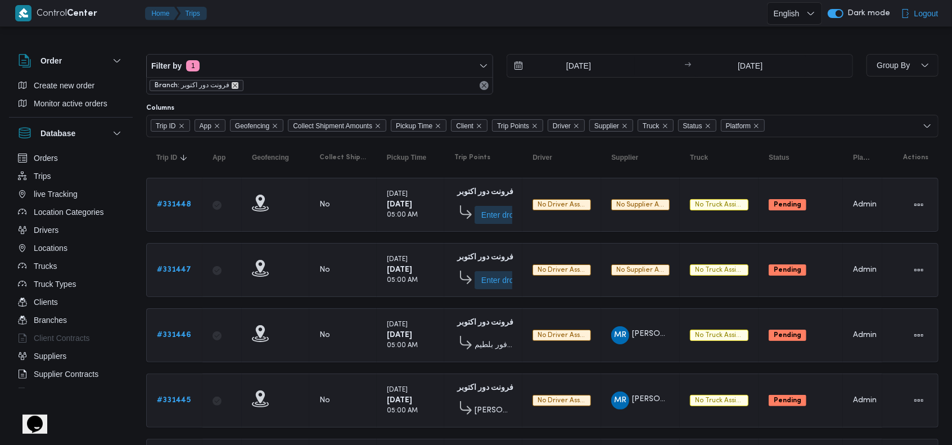
click at [232, 84] on icon "remove selected entity" at bounding box center [235, 85] width 7 height 7
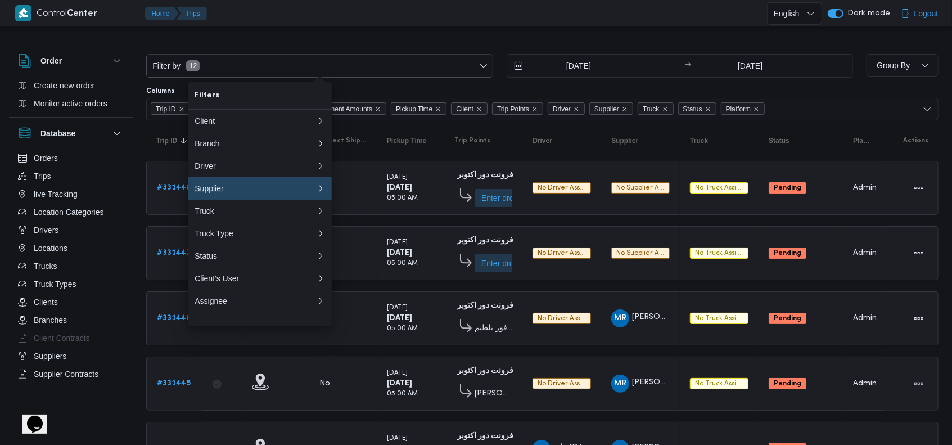
click at [259, 190] on div "Supplier" at bounding box center [256, 188] width 122 height 9
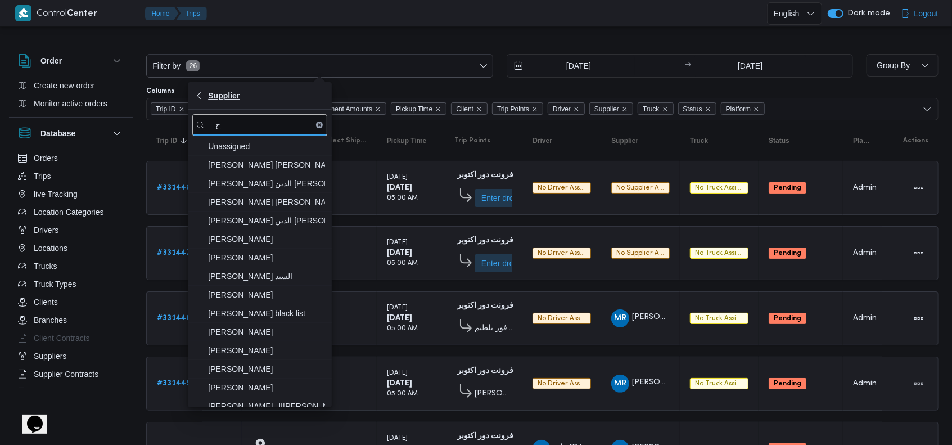
type input "ح"
click at [230, 105] on button "Supplier" at bounding box center [260, 96] width 144 height 28
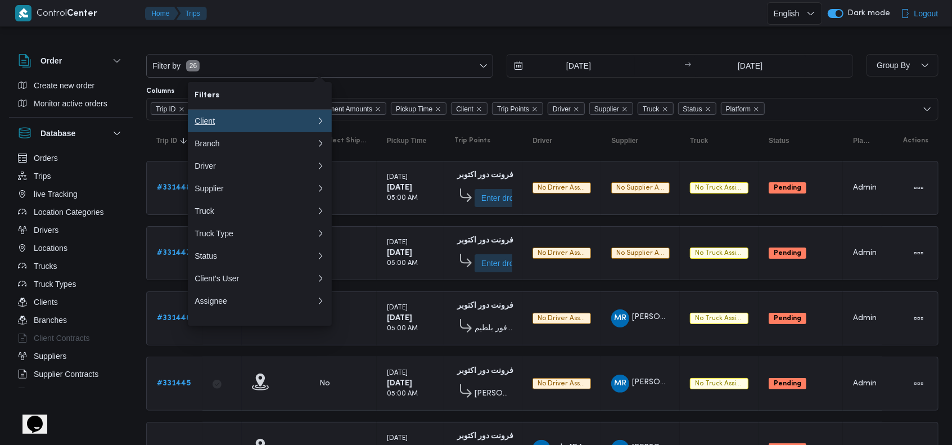
click at [225, 128] on button "Client" at bounding box center [260, 121] width 144 height 23
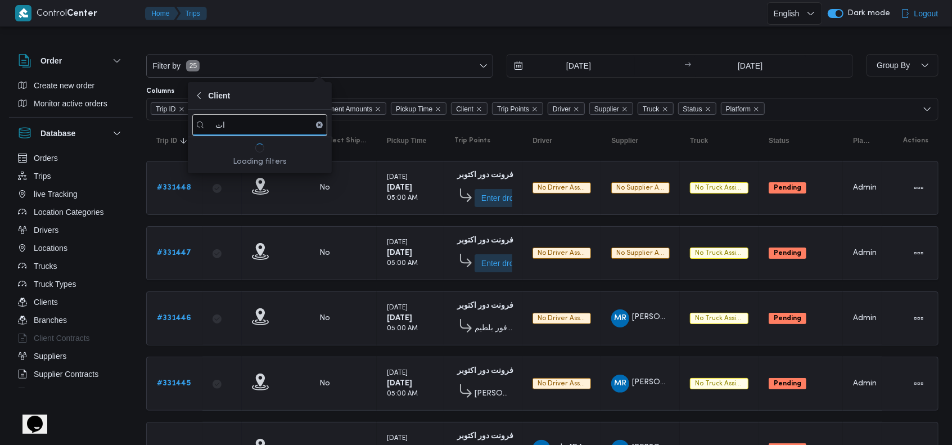
type input "ا"
type input "hesn"
click at [246, 150] on span "Hesni" at bounding box center [266, 147] width 117 height 14
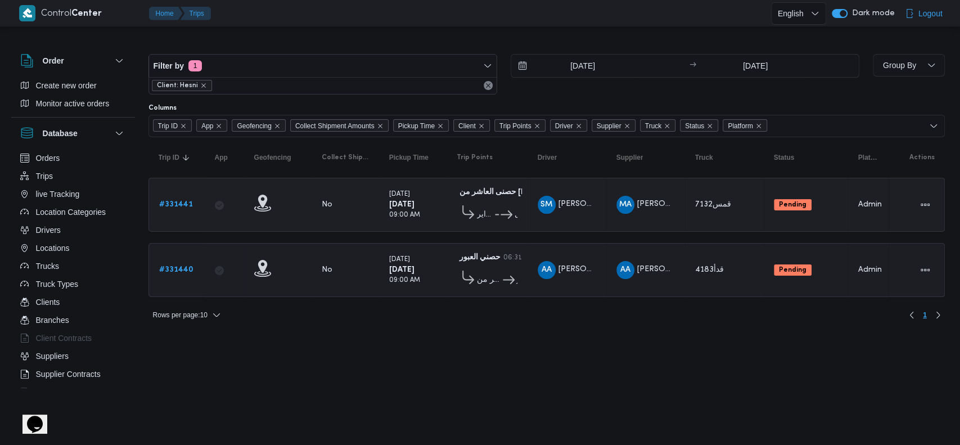
click at [612, 205] on div "MA محمد على عبداللطيف الخروف" at bounding box center [646, 204] width 68 height 27
click at [178, 202] on b "# 331441" at bounding box center [176, 204] width 34 height 7
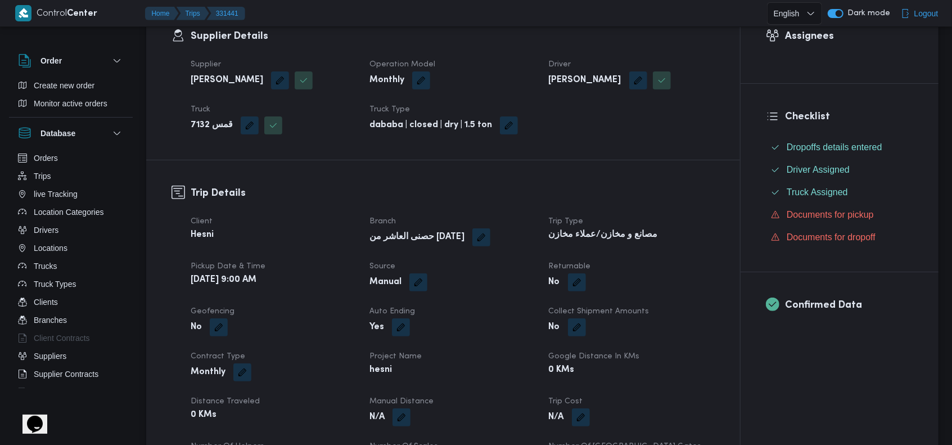
scroll to position [225, 0]
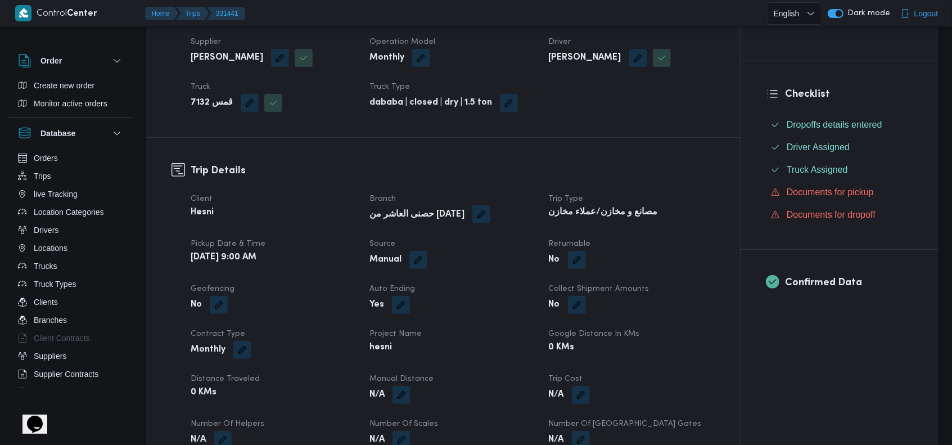
drag, startPoint x: 470, startPoint y: 215, endPoint x: 464, endPoint y: 215, distance: 6.8
click at [467, 215] on div "حصنى العاشر من [DATE]" at bounding box center [452, 215] width 168 height 20
click at [473, 215] on button "button" at bounding box center [482, 214] width 18 height 18
click at [485, 263] on div "حصنى العاشر من [DATE]" at bounding box center [428, 260] width 134 height 23
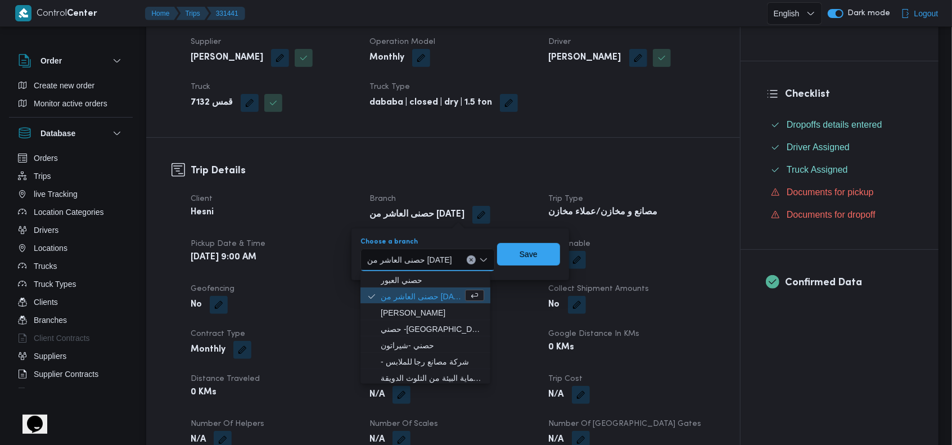
click at [481, 263] on icon "Close list of options" at bounding box center [483, 259] width 9 height 9
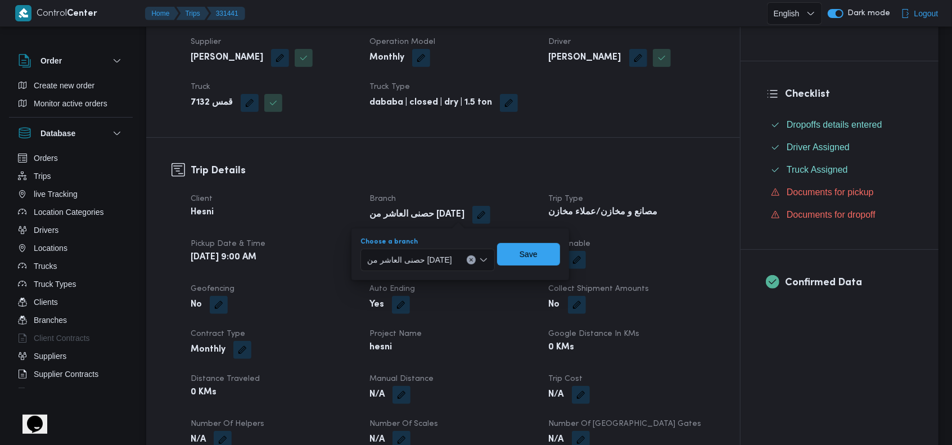
click at [481, 263] on icon "Open list of options" at bounding box center [483, 259] width 9 height 9
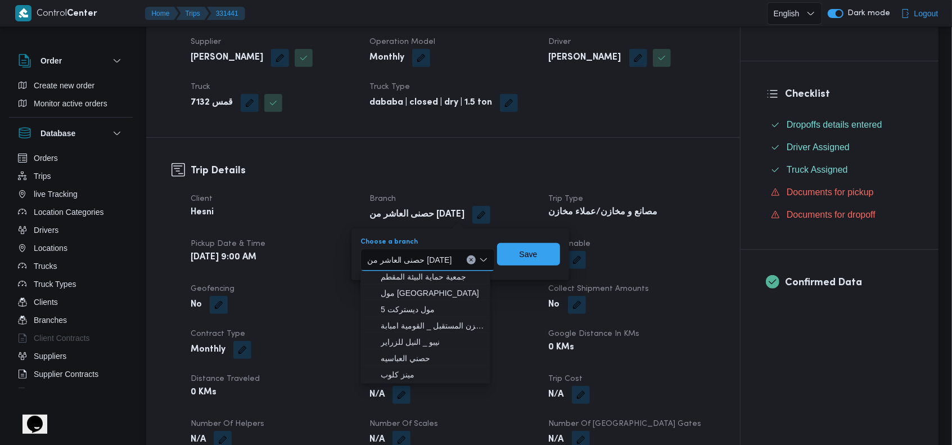
scroll to position [0, 0]
click at [531, 169] on h3 "Trip Details" at bounding box center [453, 170] width 524 height 15
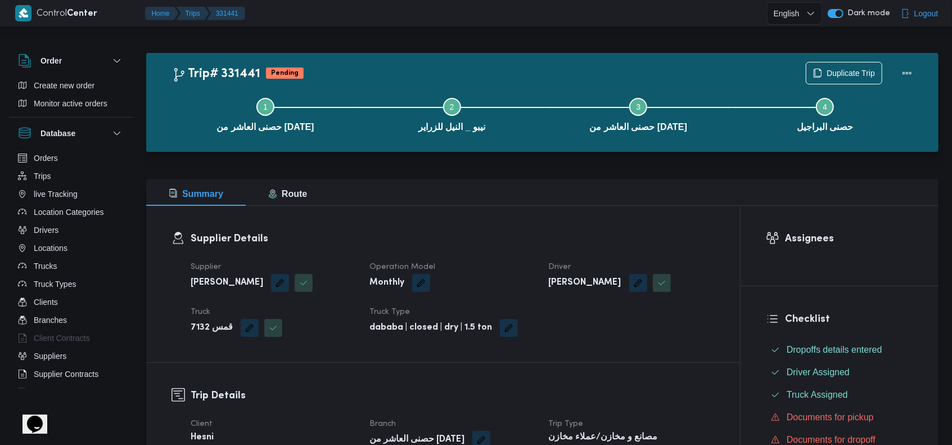
click at [648, 233] on h3 "Supplier Details" at bounding box center [453, 238] width 524 height 15
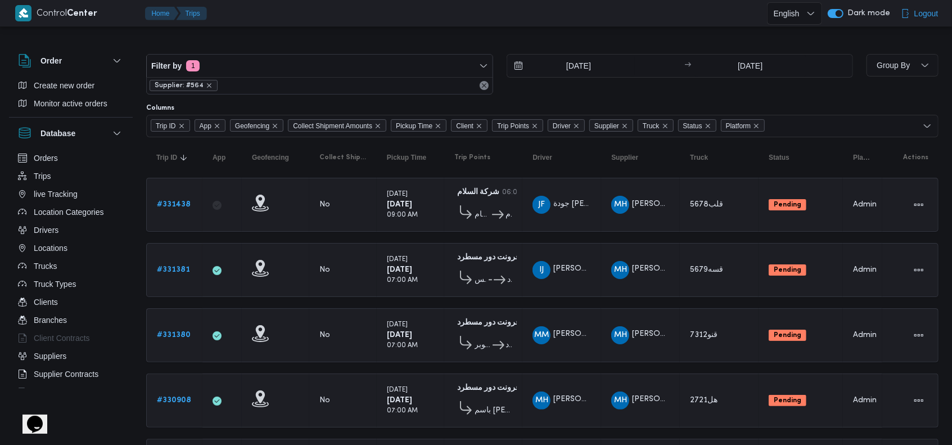
click at [214, 87] on div "Supplier: #564" at bounding box center [320, 85] width 346 height 17
click at [207, 87] on icon "remove selected entity" at bounding box center [209, 85] width 7 height 7
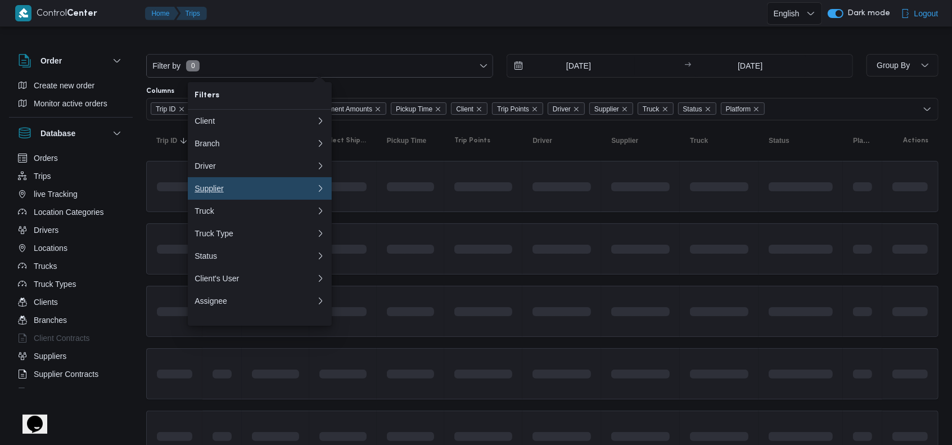
click at [216, 200] on button "Supplier 0" at bounding box center [260, 188] width 144 height 23
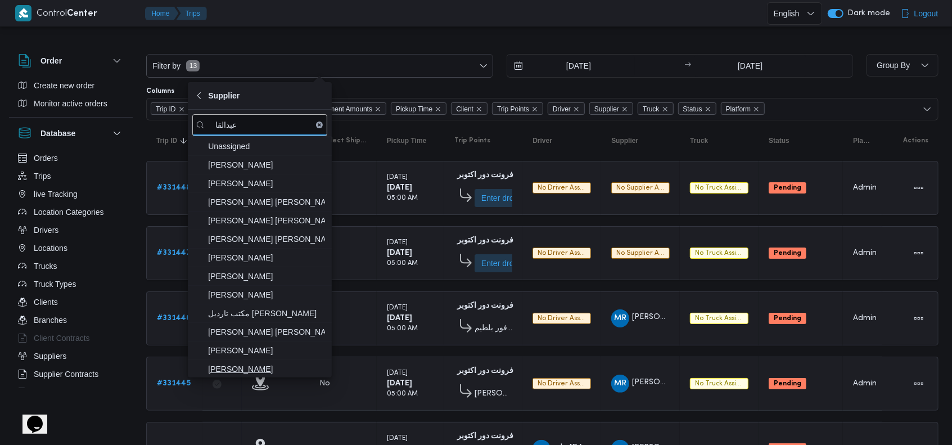
type input "عبدالقا"
click at [284, 366] on span "[PERSON_NAME]" at bounding box center [266, 369] width 117 height 14
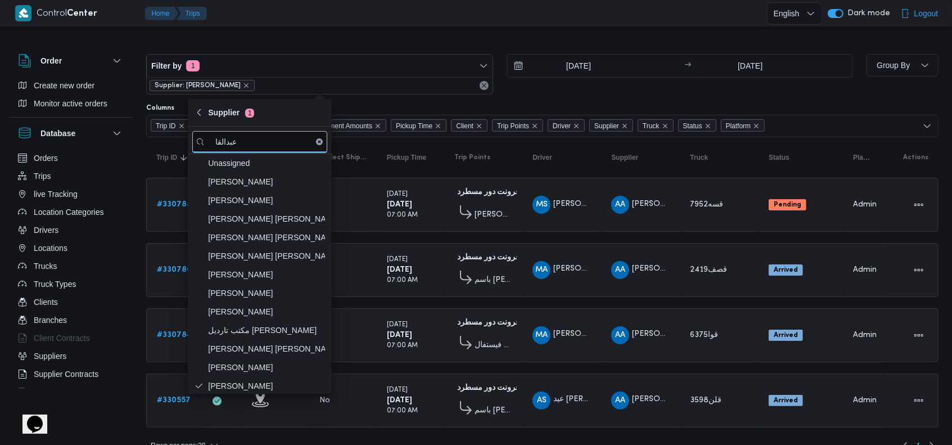
click at [591, 311] on td "Driver MA [PERSON_NAME] على" at bounding box center [562, 335] width 79 height 54
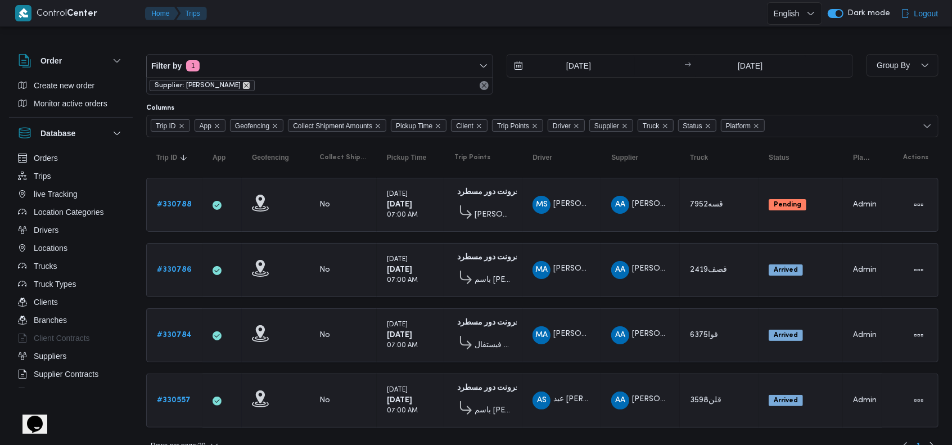
click at [250, 87] on icon "remove selected entity" at bounding box center [246, 85] width 7 height 7
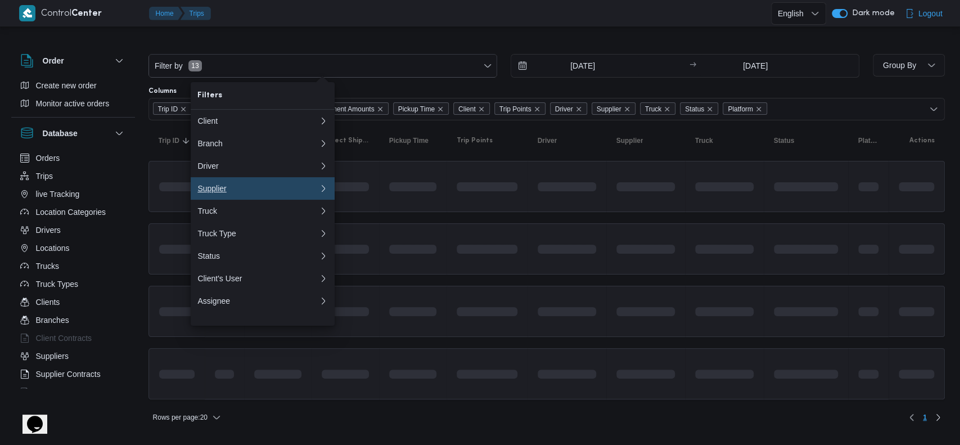
click at [230, 193] on div "Supplier" at bounding box center [255, 188] width 117 height 9
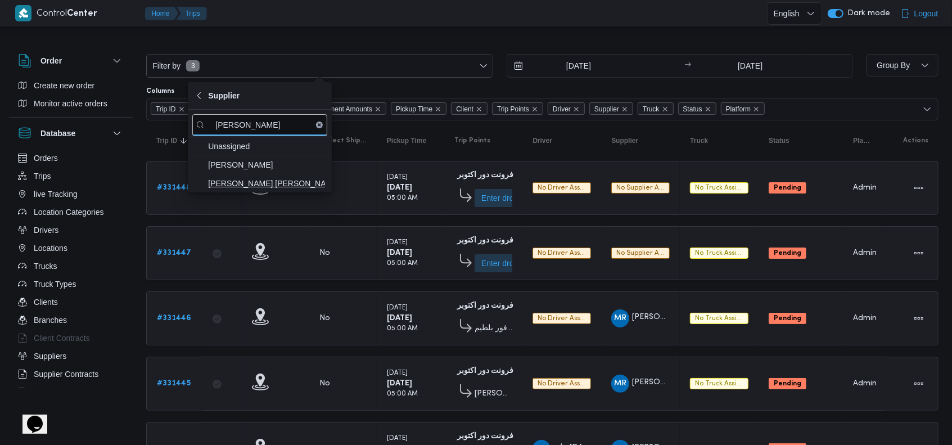
type input "[PERSON_NAME]"
click at [255, 185] on span "[PERSON_NAME] [PERSON_NAME]" at bounding box center [266, 184] width 117 height 14
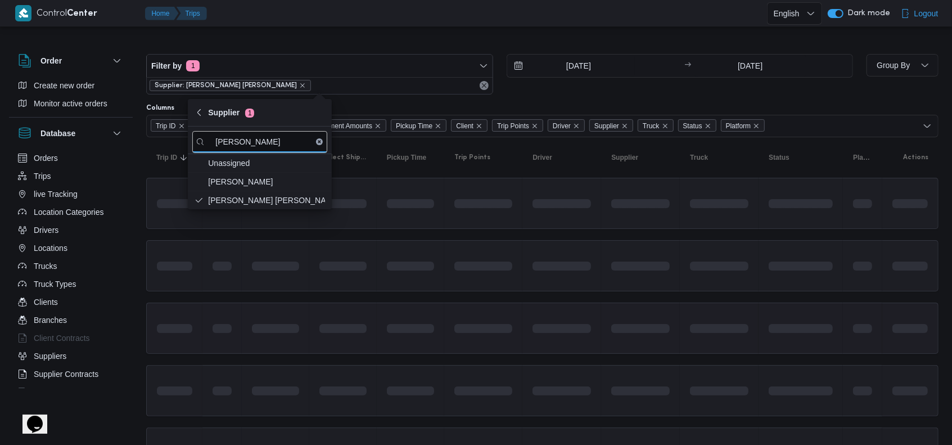
click at [456, 312] on span at bounding box center [484, 328] width 58 height 35
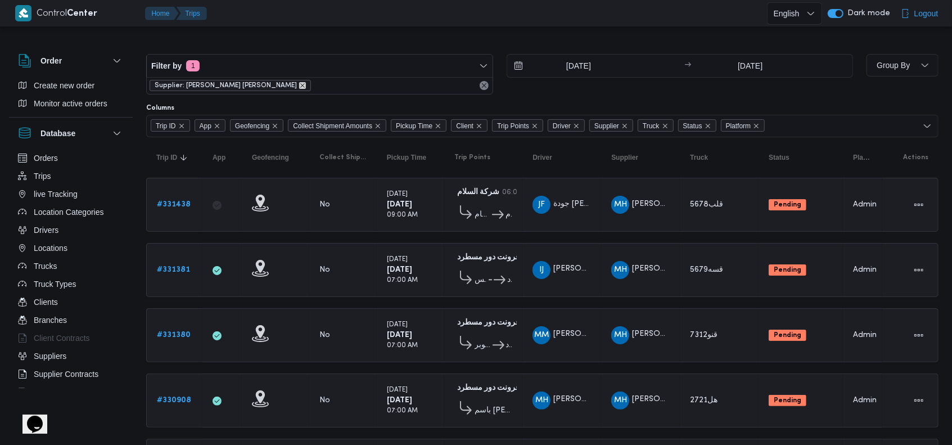
click at [299, 83] on icon "remove selected entity" at bounding box center [302, 85] width 7 height 7
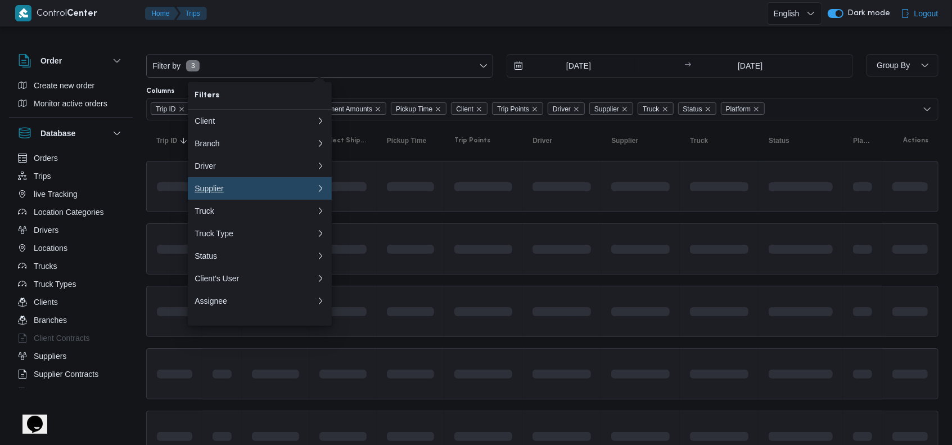
click at [252, 191] on div "Supplier" at bounding box center [253, 188] width 117 height 9
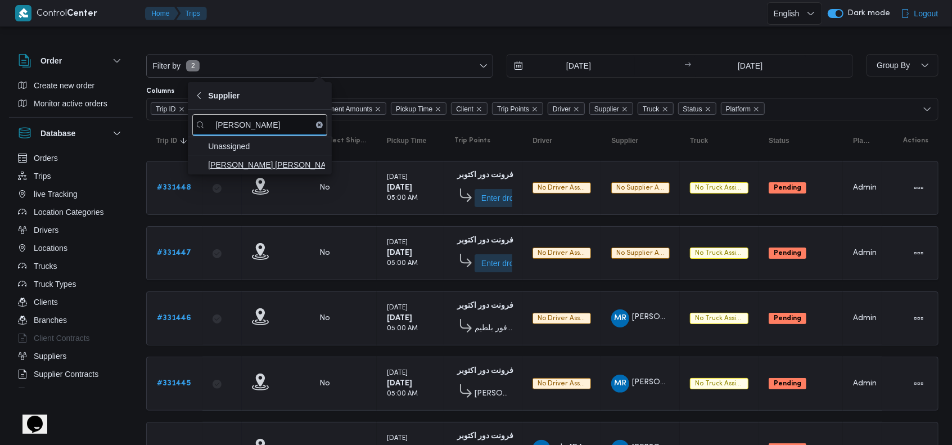
type input "[PERSON_NAME]"
click at [246, 165] on span "[PERSON_NAME] [PERSON_NAME]" at bounding box center [266, 165] width 117 height 14
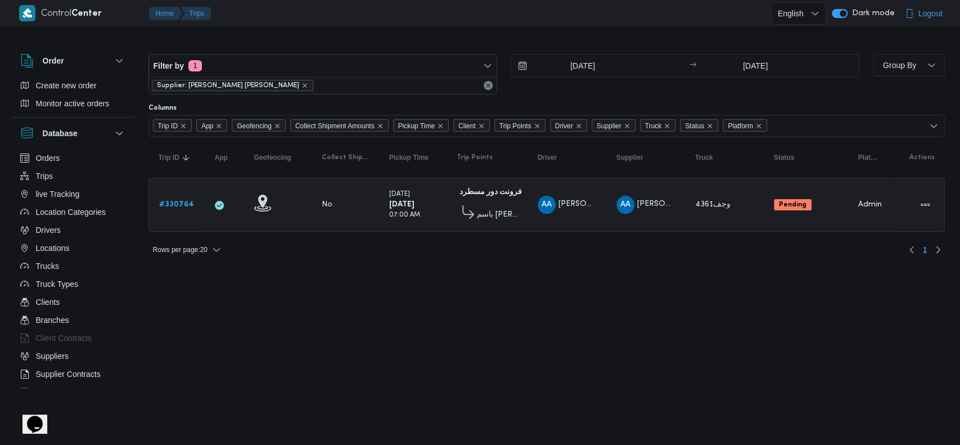
click at [413, 259] on div "Rows per page : 20 1" at bounding box center [547, 249] width 810 height 27
click at [165, 201] on b "# 330764" at bounding box center [176, 204] width 35 height 7
